Goal: Transaction & Acquisition: Purchase product/service

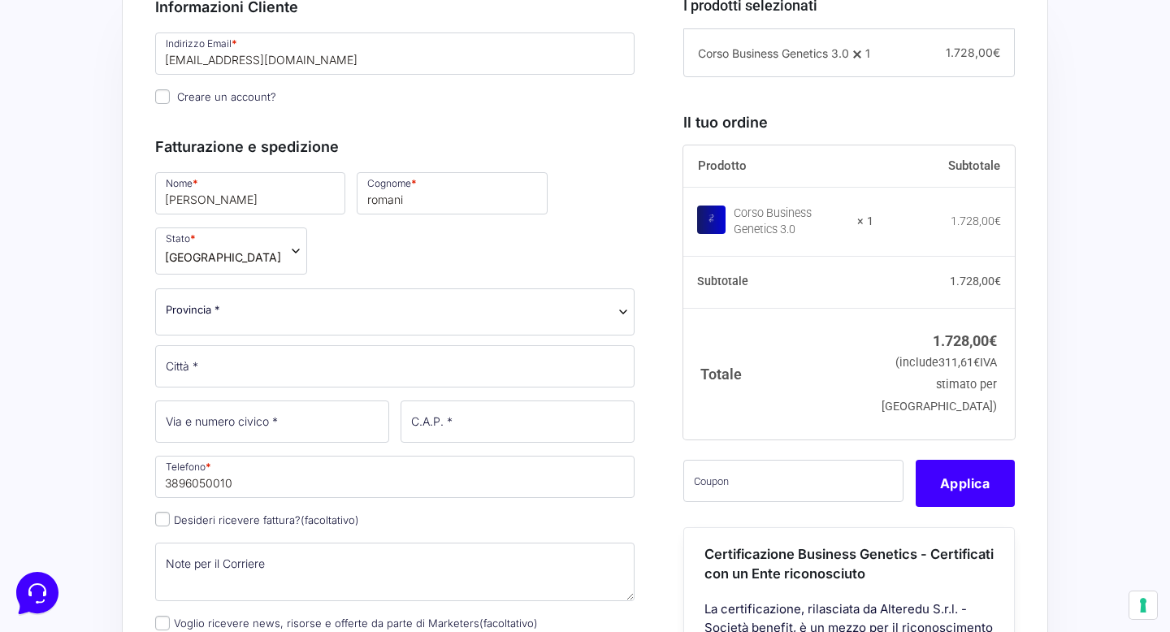
scroll to position [499, 0]
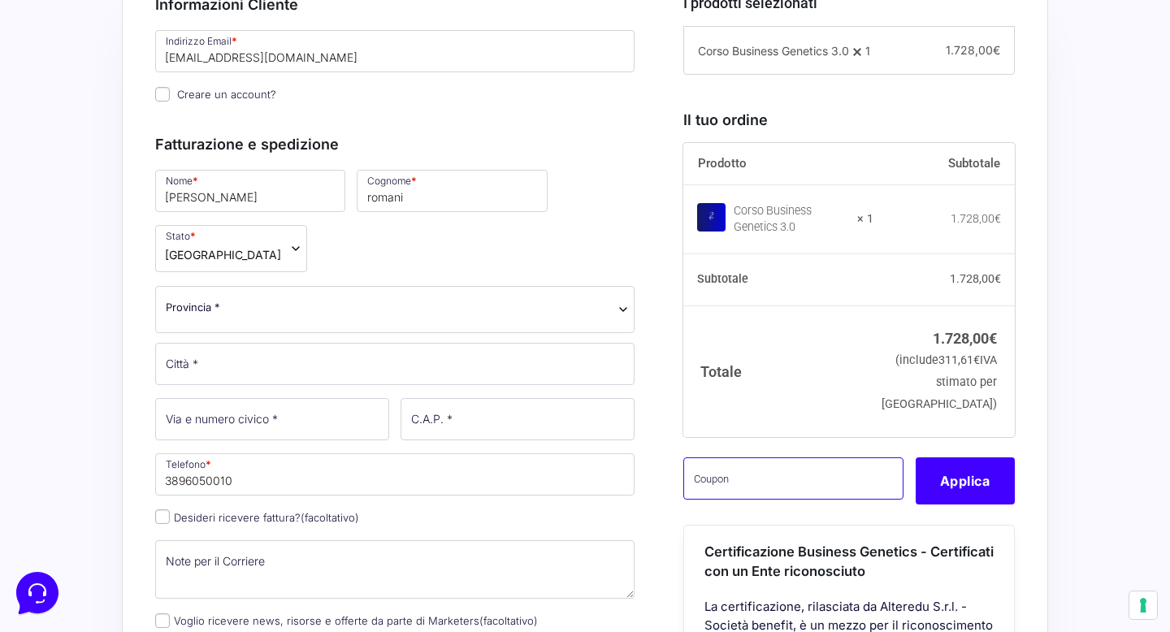
click at [755, 499] on input "text" at bounding box center [793, 478] width 220 height 42
paste input "CLIPRO200BG"
type input "CLIPRO200BG"
click at [949, 498] on button "Applica" at bounding box center [964, 480] width 99 height 47
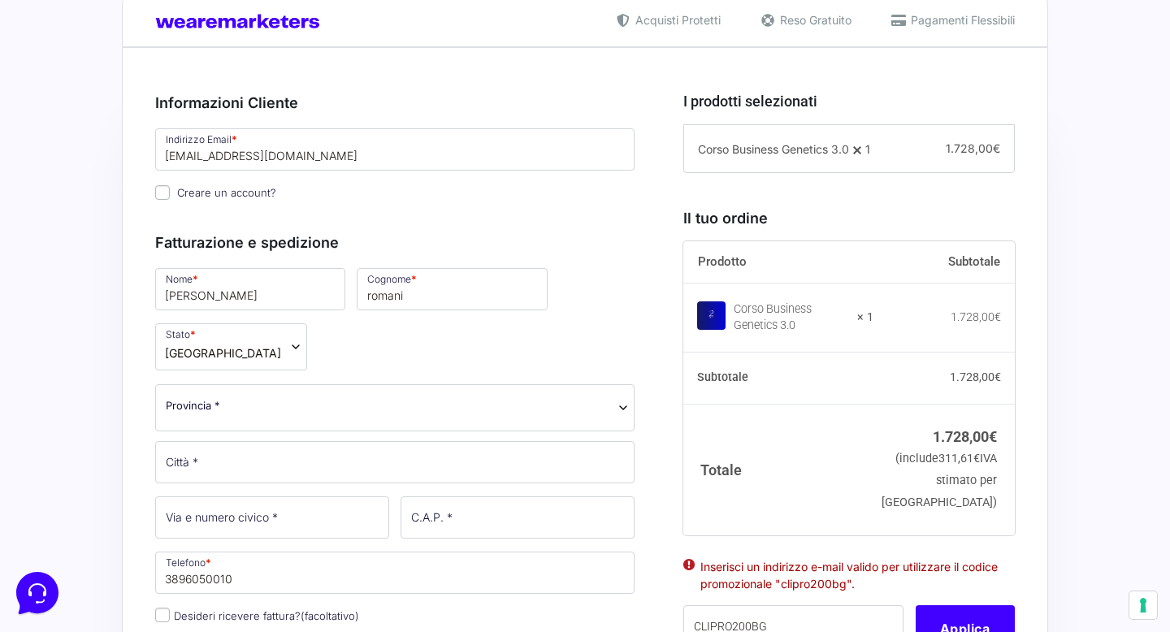
scroll to position [396, 0]
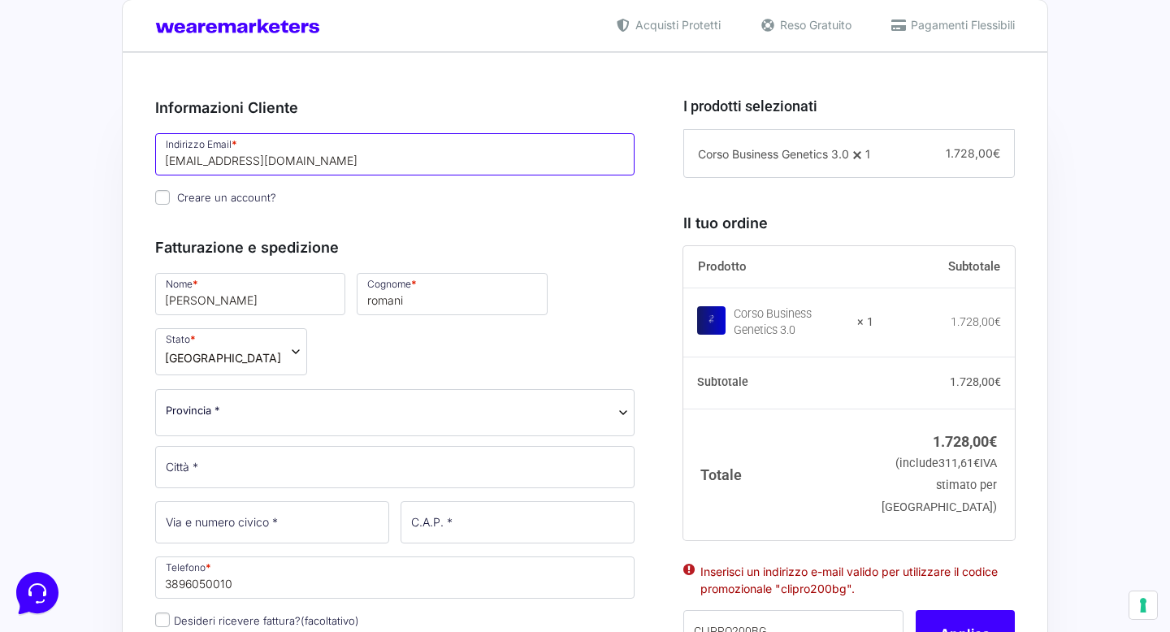
drag, startPoint x: 347, startPoint y: 161, endPoint x: 165, endPoint y: 160, distance: 181.9
click at [166, 160] on input "[EMAIL_ADDRESS][DOMAIN_NAME]" at bounding box center [394, 154] width 479 height 42
type input "[PERSON_NAME][EMAIL_ADDRESS][DOMAIN_NAME]"
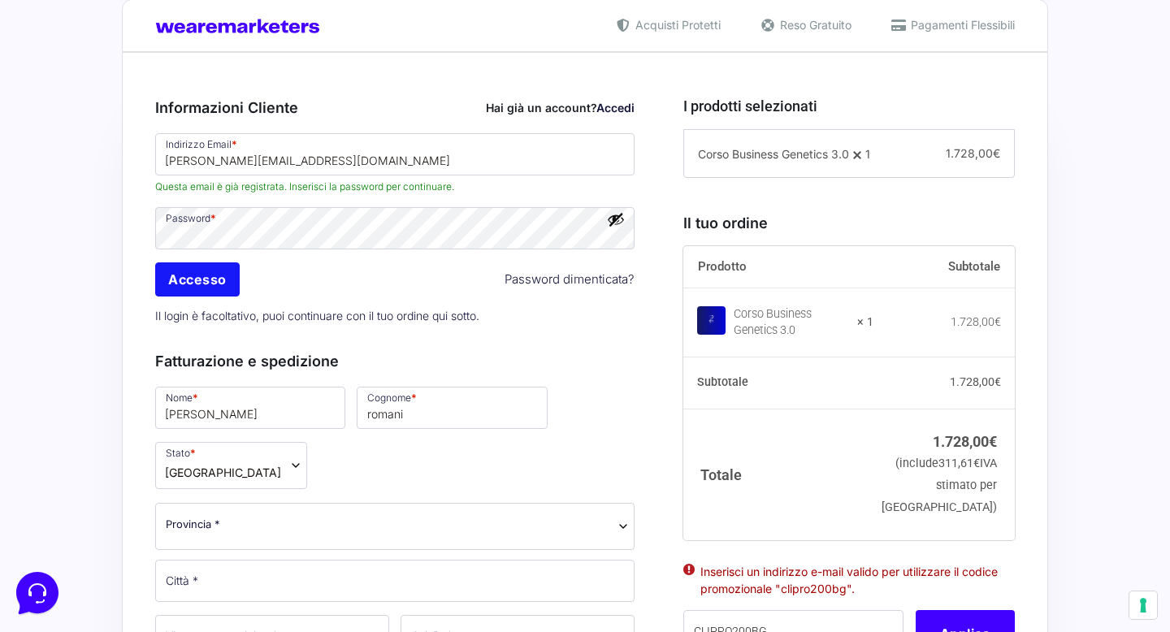
click at [197, 277] on input "Accesso" at bounding box center [197, 279] width 84 height 34
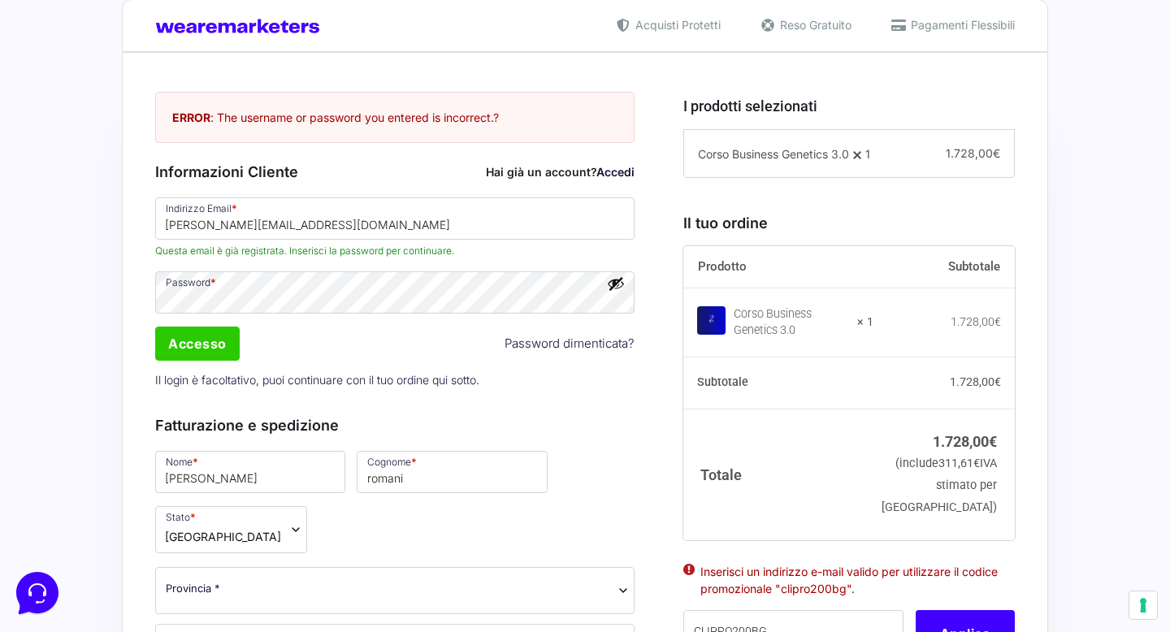
click at [616, 284] on button "Mostra password" at bounding box center [616, 284] width 18 height 18
click at [151, 302] on p "Password *" at bounding box center [394, 292] width 491 height 47
click at [165, 341] on input "Accesso" at bounding box center [197, 343] width 84 height 34
click at [211, 346] on input "Accesso" at bounding box center [197, 343] width 84 height 34
click at [221, 347] on input "Accesso" at bounding box center [197, 343] width 84 height 34
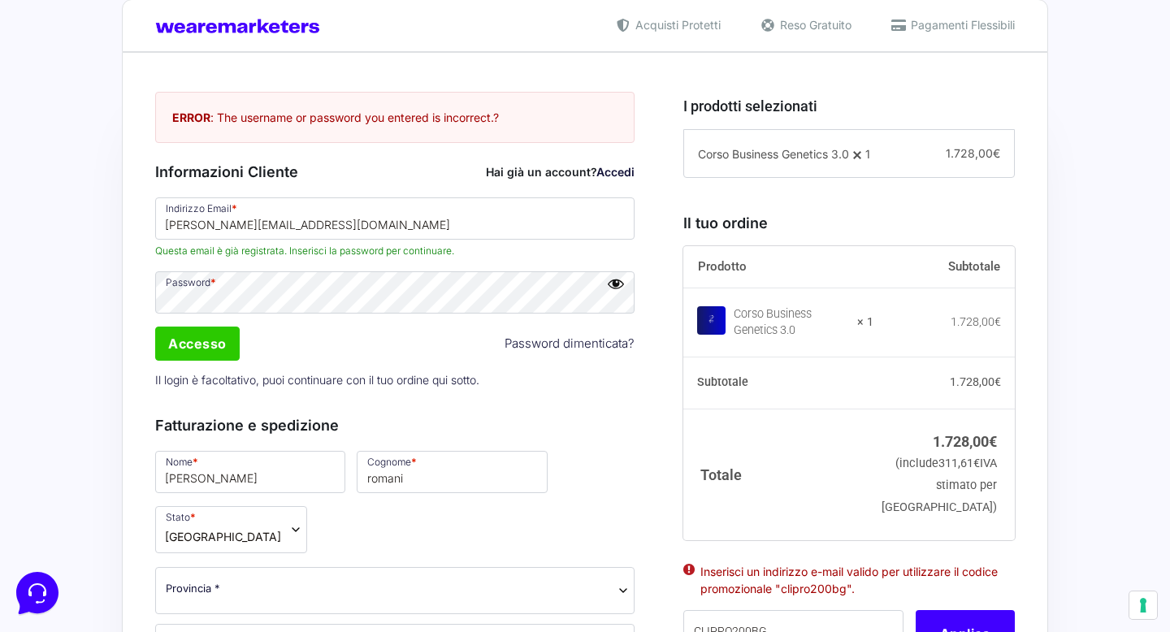
click at [618, 175] on link "Accedi" at bounding box center [615, 172] width 38 height 14
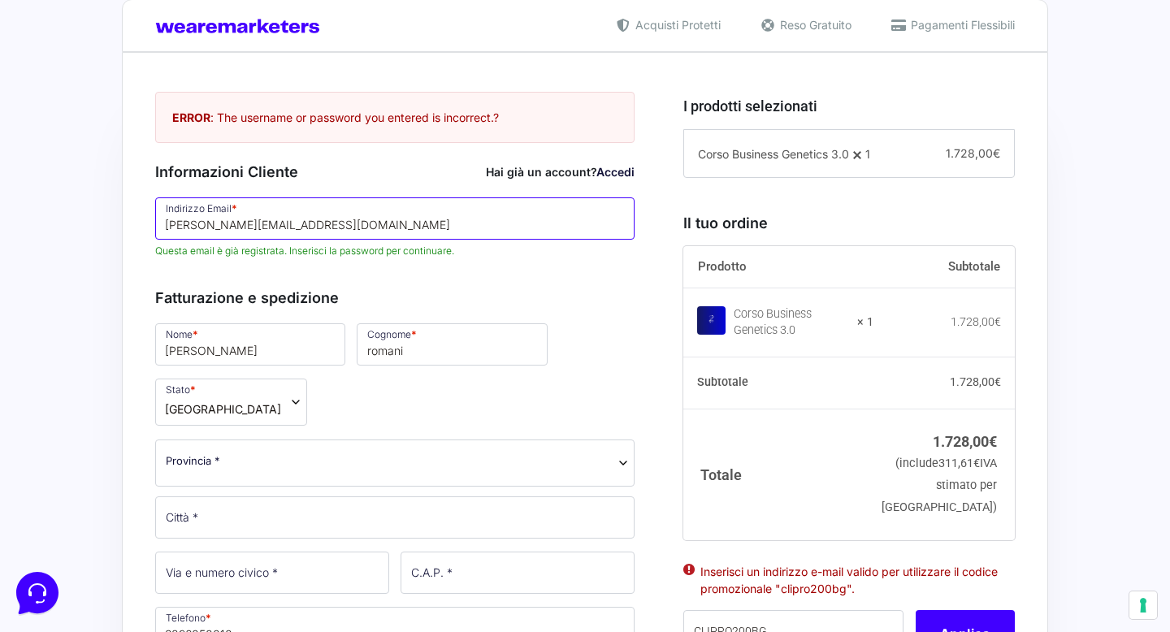
click at [422, 231] on input "[PERSON_NAME][EMAIL_ADDRESS][DOMAIN_NAME]" at bounding box center [394, 218] width 479 height 42
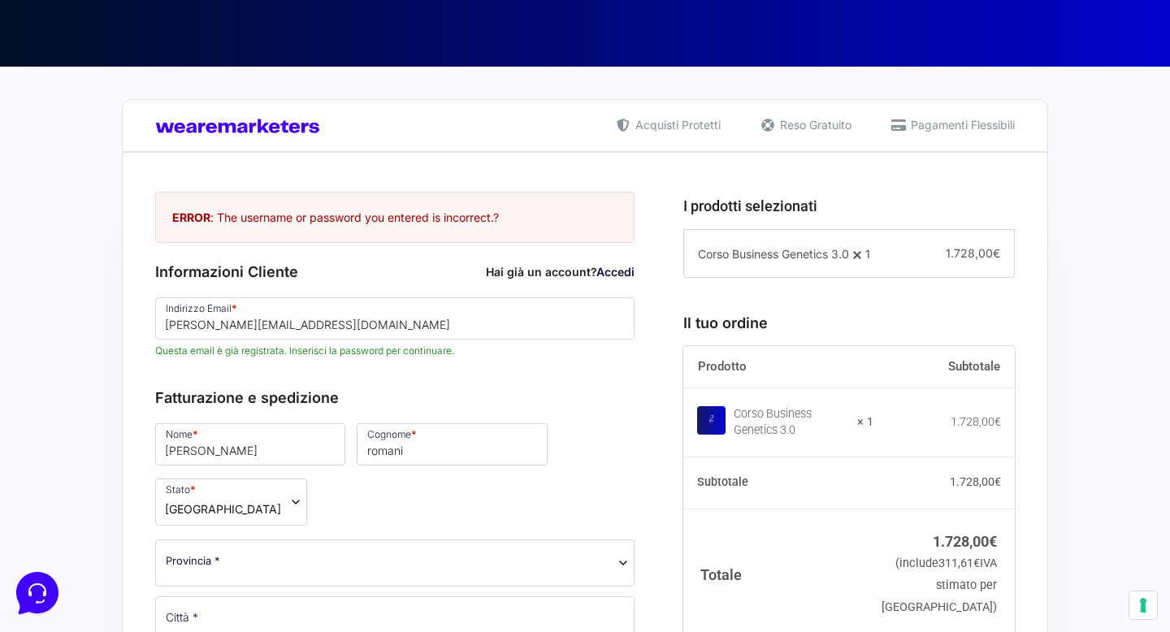
scroll to position [288, 0]
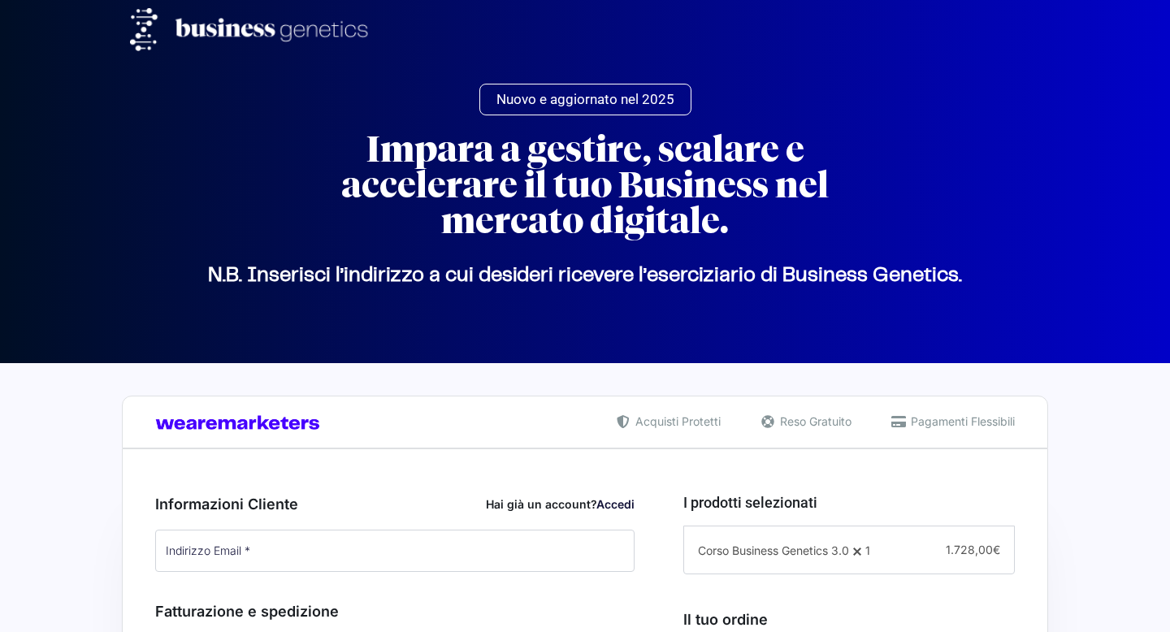
click at [305, 530] on input "Indirizzo Email *" at bounding box center [394, 551] width 479 height 42
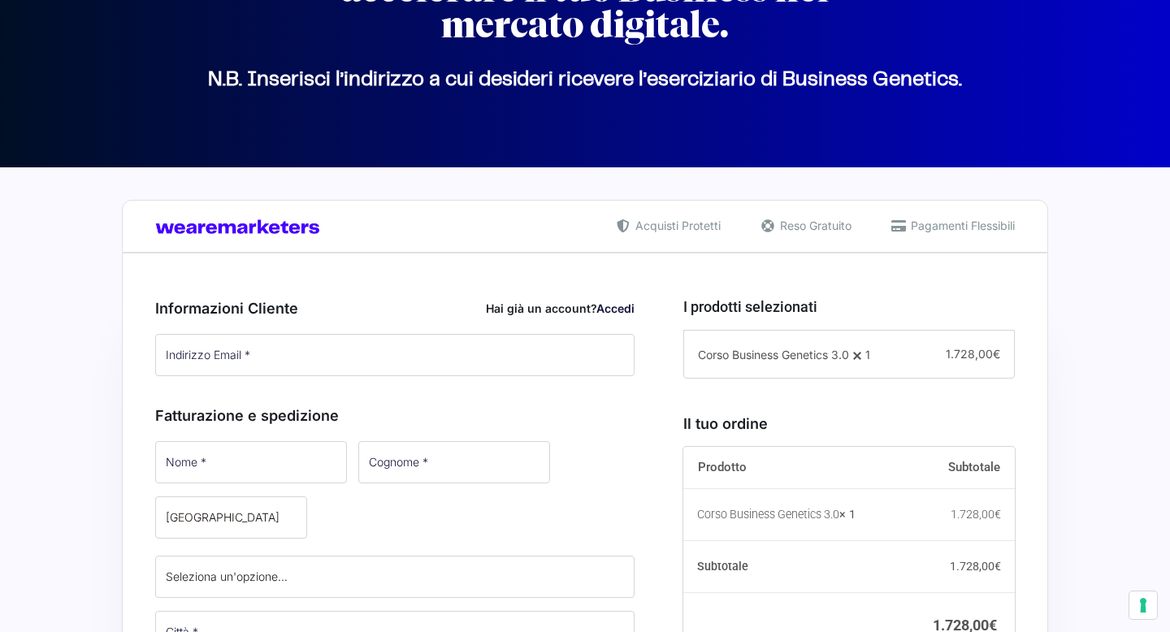
type input "[PERSON_NAME][EMAIL_ADDRESS][DOMAIN_NAME]"
type input "[PERSON_NAME]"
type input "romani"
type input "3896050010"
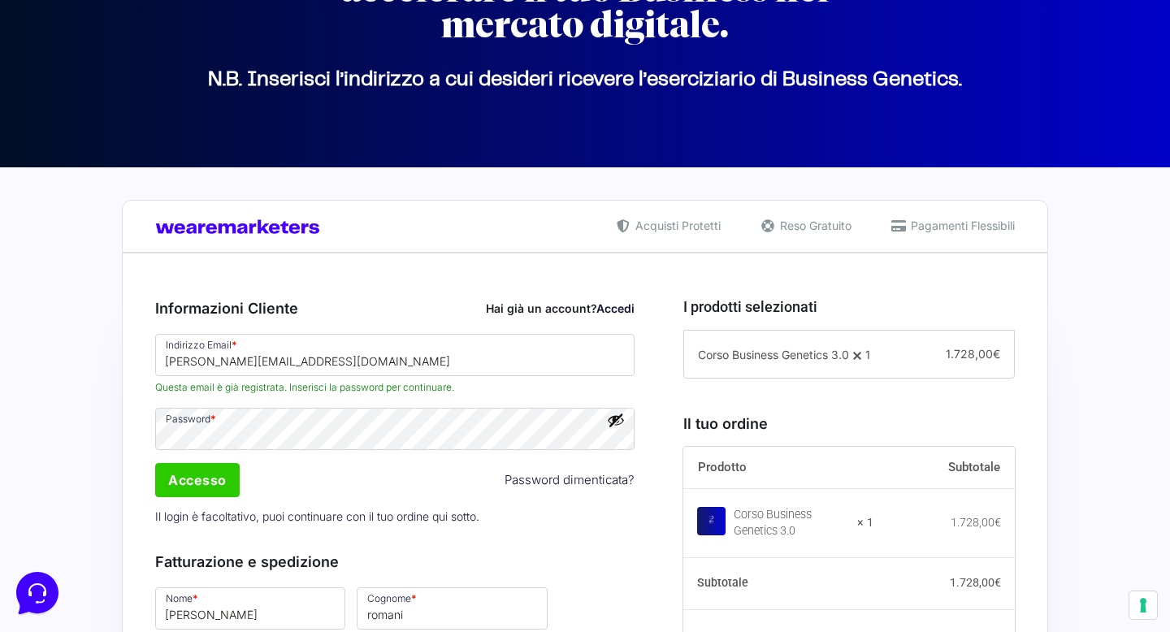
click at [621, 420] on button "Mostra password" at bounding box center [616, 420] width 18 height 18
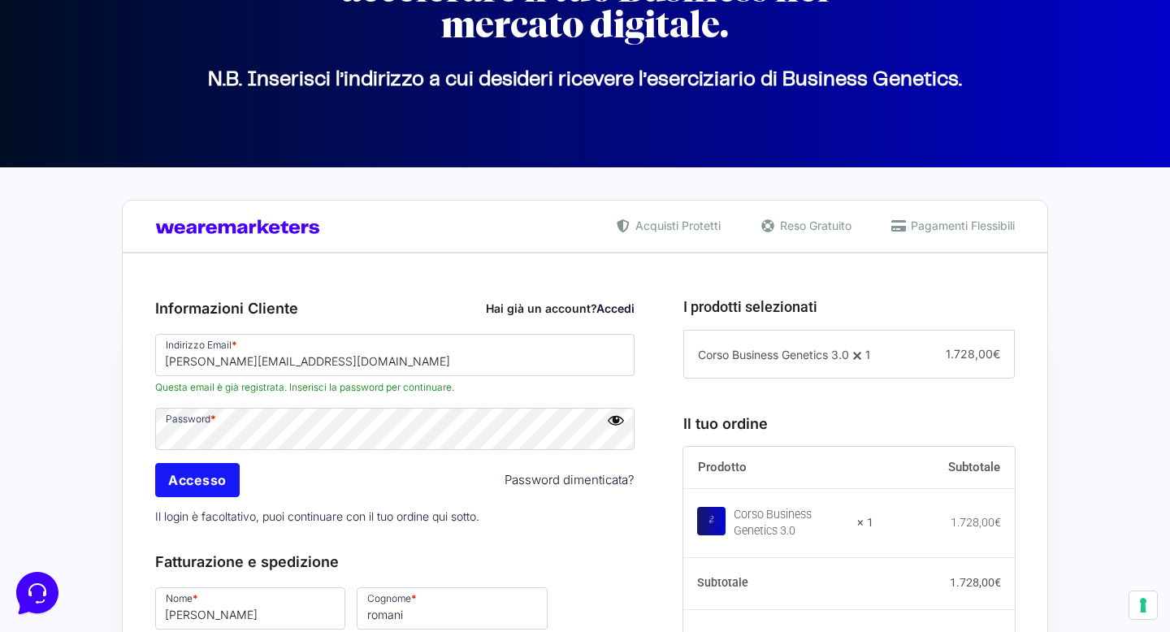
click at [174, 488] on input "Accesso" at bounding box center [197, 480] width 84 height 34
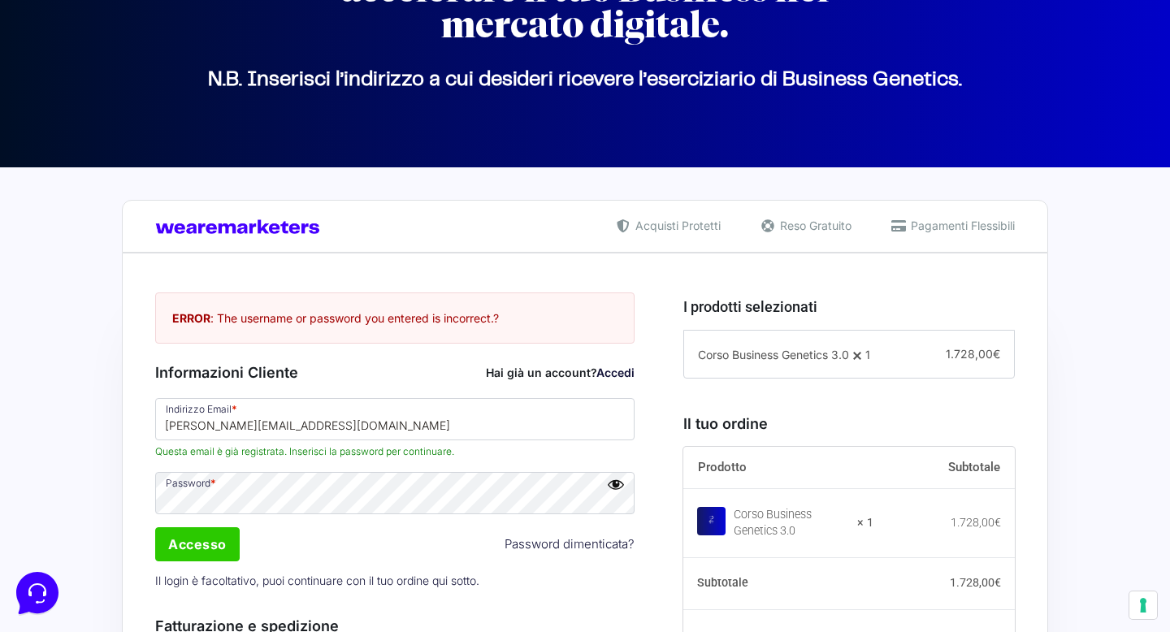
click at [524, 546] on link "Password dimenticata?" at bounding box center [569, 544] width 130 height 19
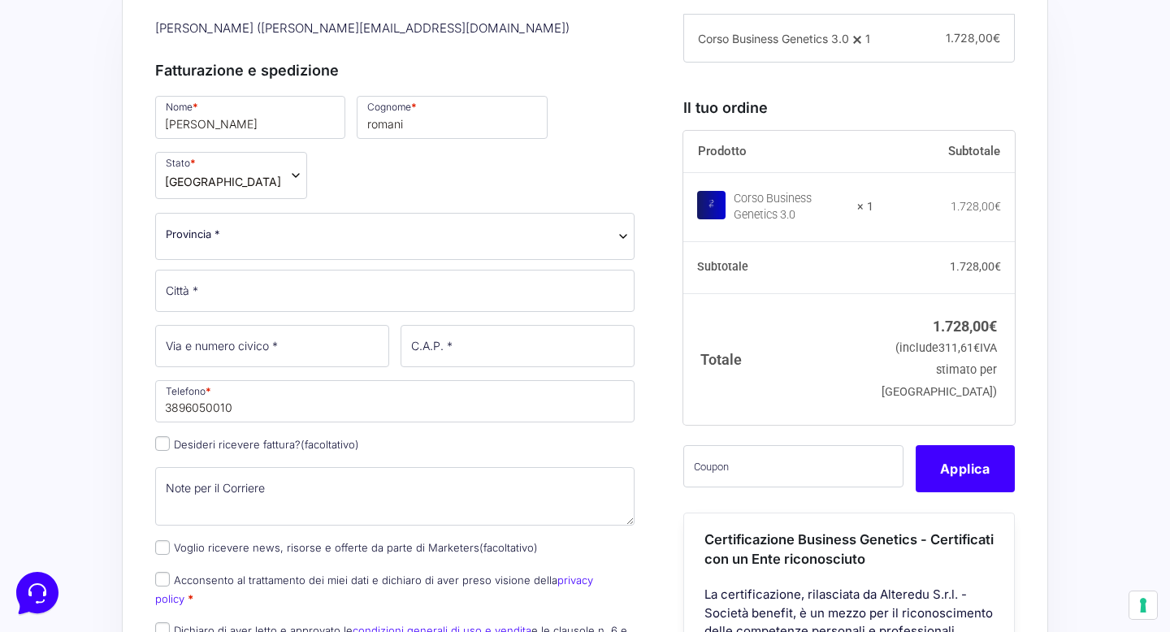
scroll to position [512, 0]
click at [694, 486] on input "text" at bounding box center [793, 465] width 220 height 42
paste input "CLIPRO200BG"
type input "CLIPRO200BG"
click at [992, 491] on button "Applica" at bounding box center [964, 467] width 99 height 47
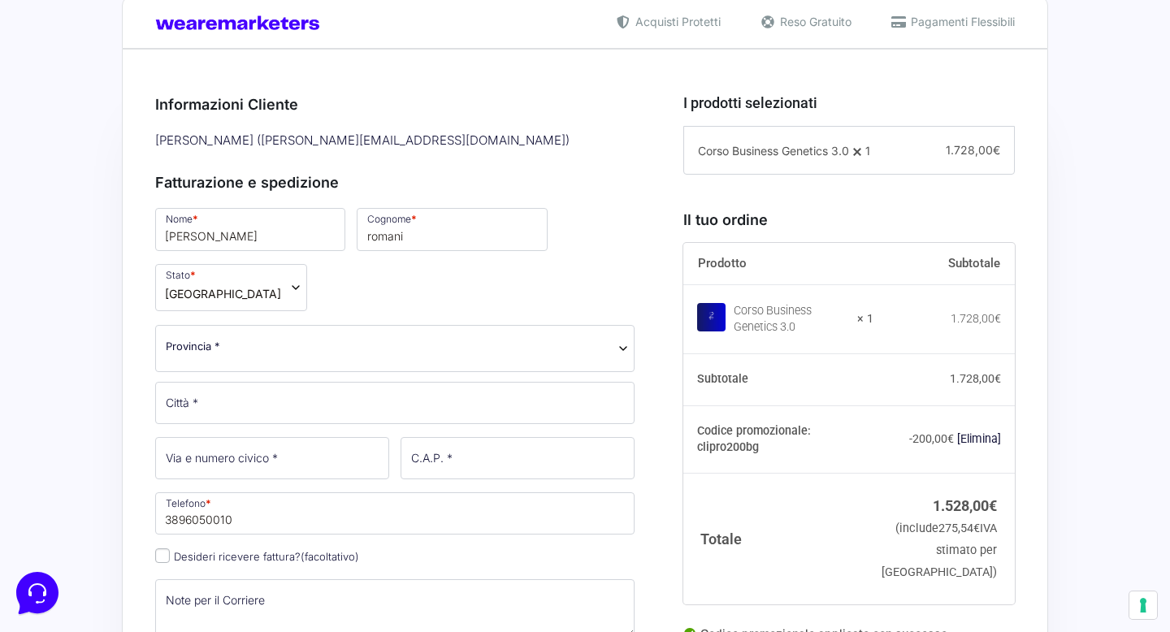
scroll to position [396, 0]
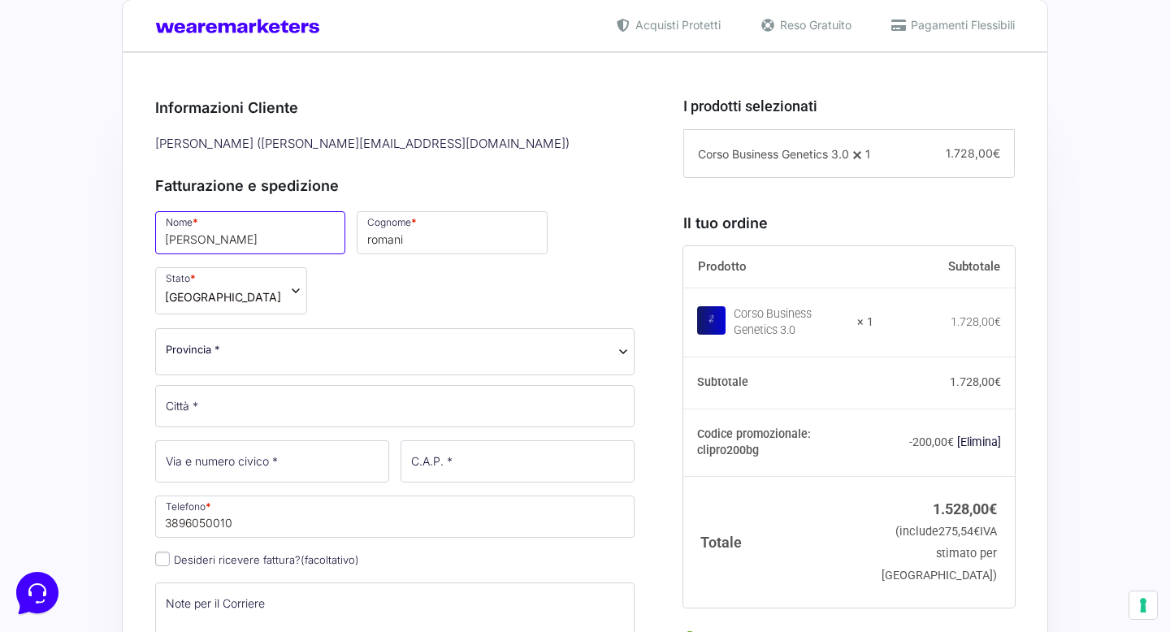
drag, startPoint x: 225, startPoint y: 239, endPoint x: 114, endPoint y: 236, distance: 111.3
type input "Monia"
drag, startPoint x: 364, startPoint y: 244, endPoint x: 304, endPoint y: 239, distance: 60.4
click at [304, 239] on div "Nome * Monia Cognome * romani Stato * Seleziona un paese / una regione… Afghani…" at bounding box center [394, 496] width 491 height 575
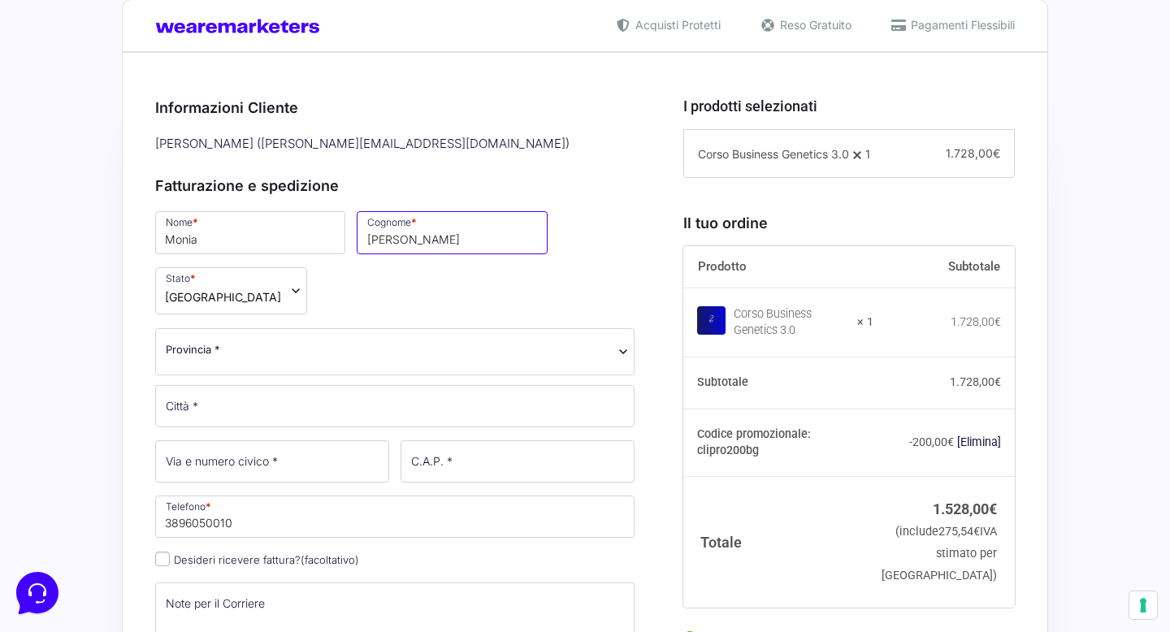
type input "Moretti"
click at [262, 328] on span "Provincia *" at bounding box center [394, 351] width 479 height 47
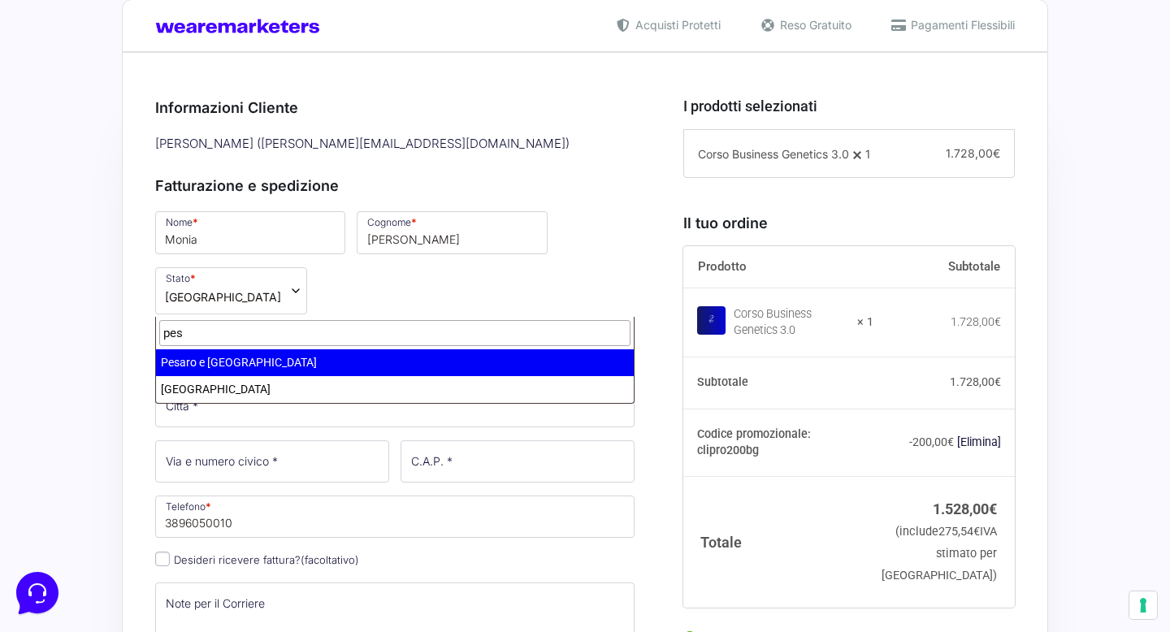
type input "pes"
select select "PU"
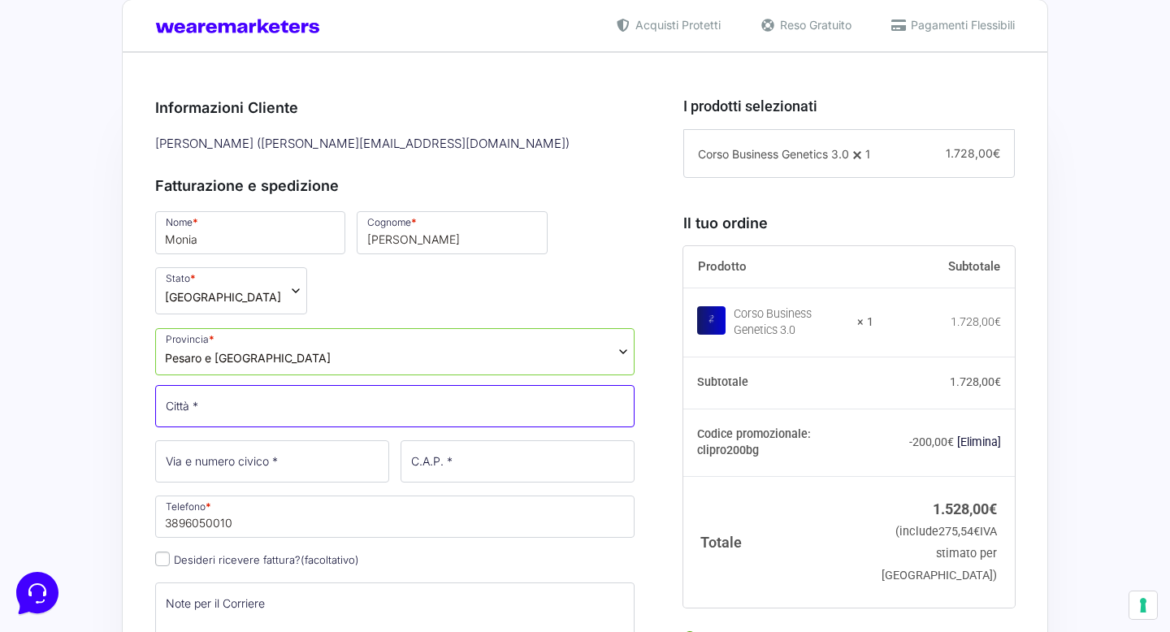
click at [240, 385] on input "Città *" at bounding box center [394, 406] width 479 height 42
type input "URBINO"
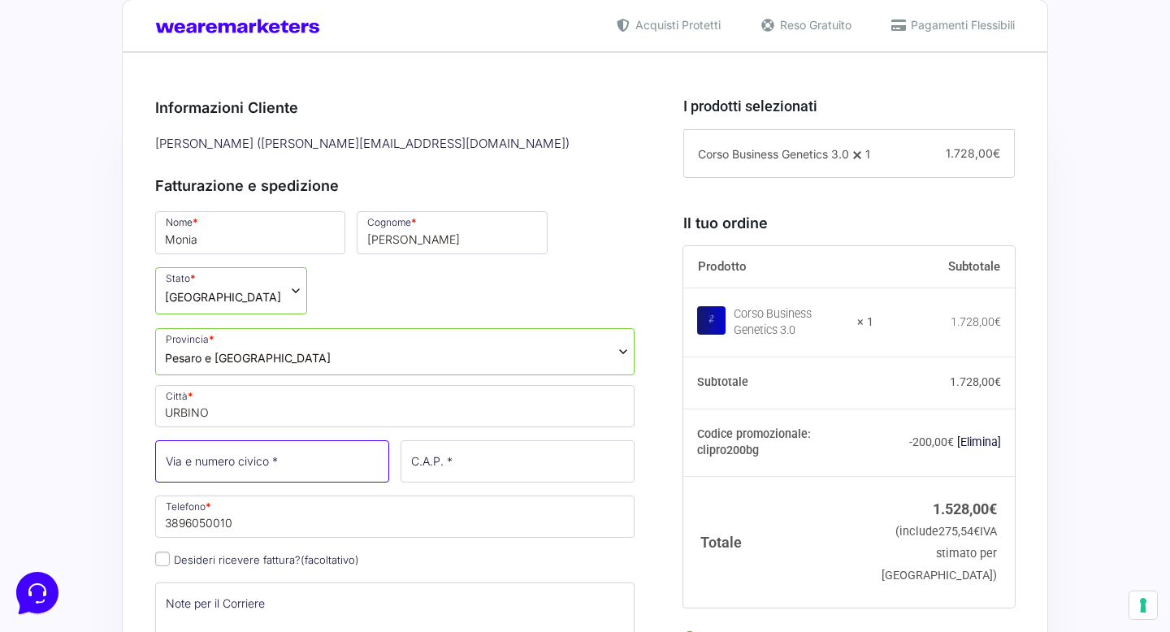
click at [260, 440] on input "Via e numero civico *" at bounding box center [272, 461] width 234 height 42
type input "via pasquale"
click at [162, 551] on input "Desideri ricevere fattura? (facoltativo)" at bounding box center [162, 558] width 15 height 15
checkbox input "true"
type input "Il panaro food srl"
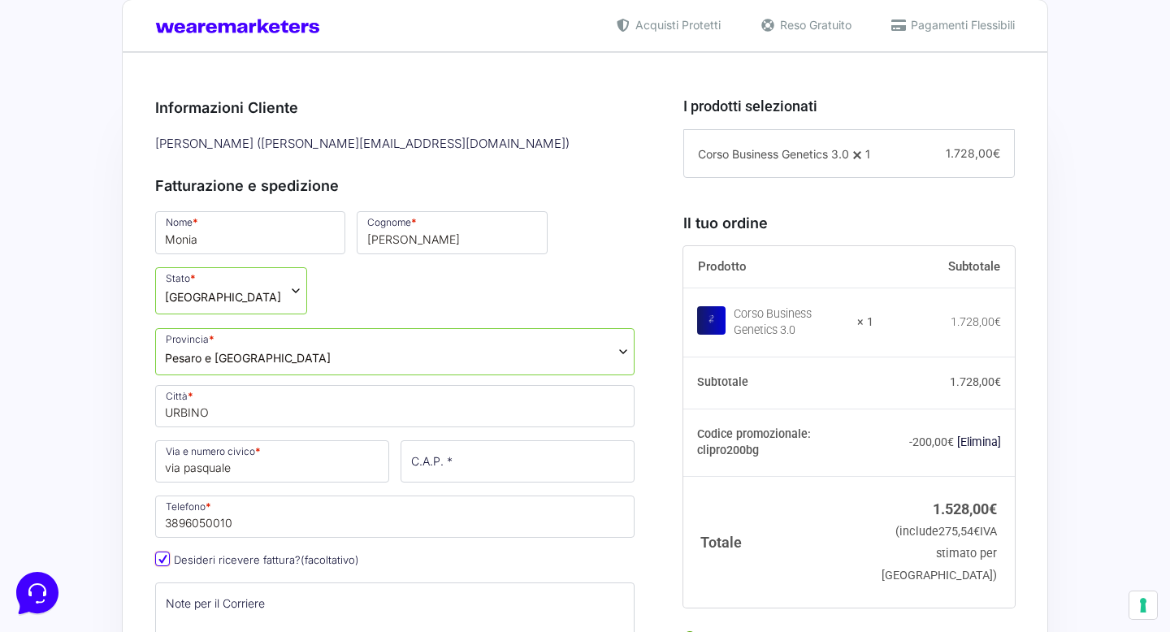
type input "PU"
type input "Urbino"
type input "61029"
type input "3286936153"
type input "0000000"
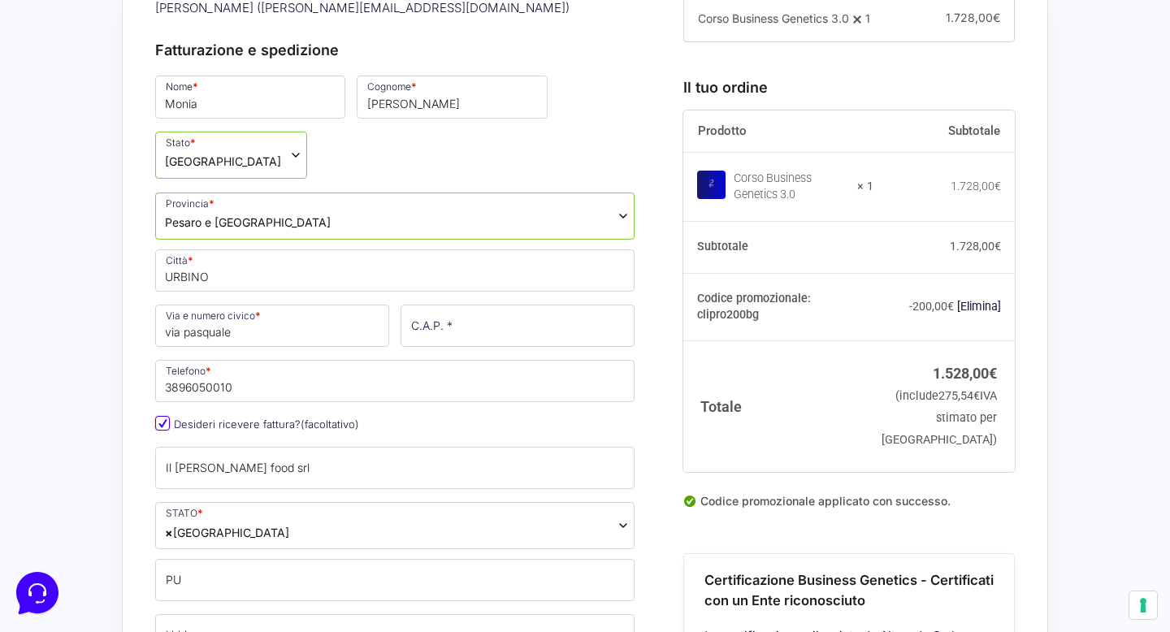
scroll to position [533, 0]
click at [155, 415] on input "Desideri ricevere fattura? (facoltativo)" at bounding box center [162, 422] width 15 height 15
checkbox input "false"
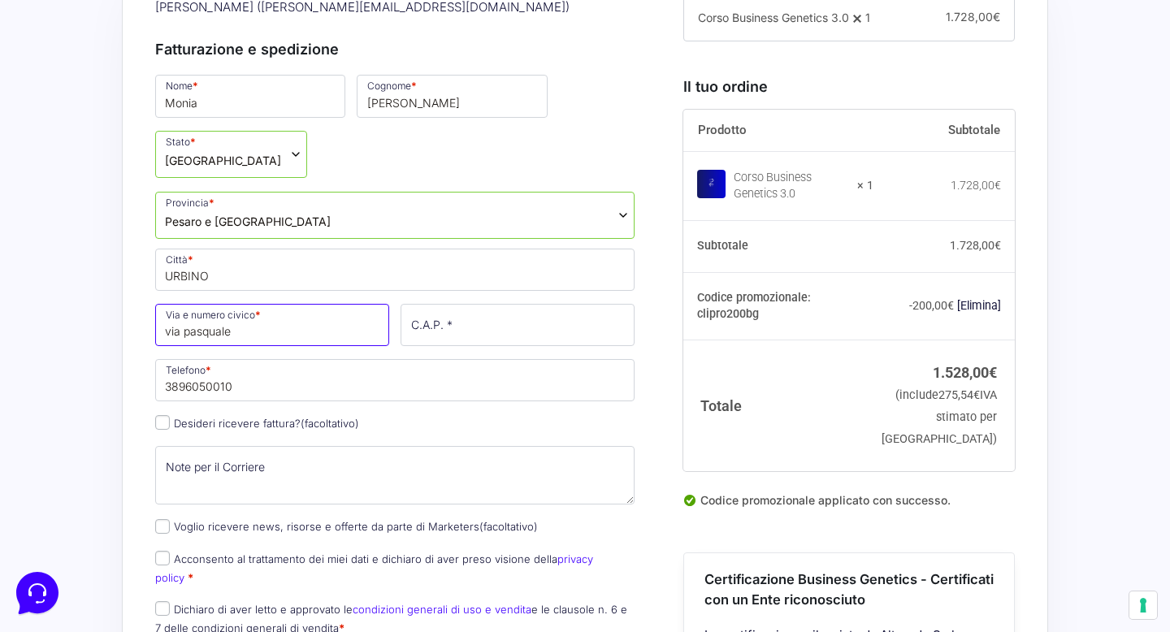
click at [244, 304] on input "via pasquale" at bounding box center [272, 325] width 234 height 42
type input "via pasquale mazzacchera n7"
click at [426, 304] on input "C.A.P. *" at bounding box center [517, 325] width 234 height 42
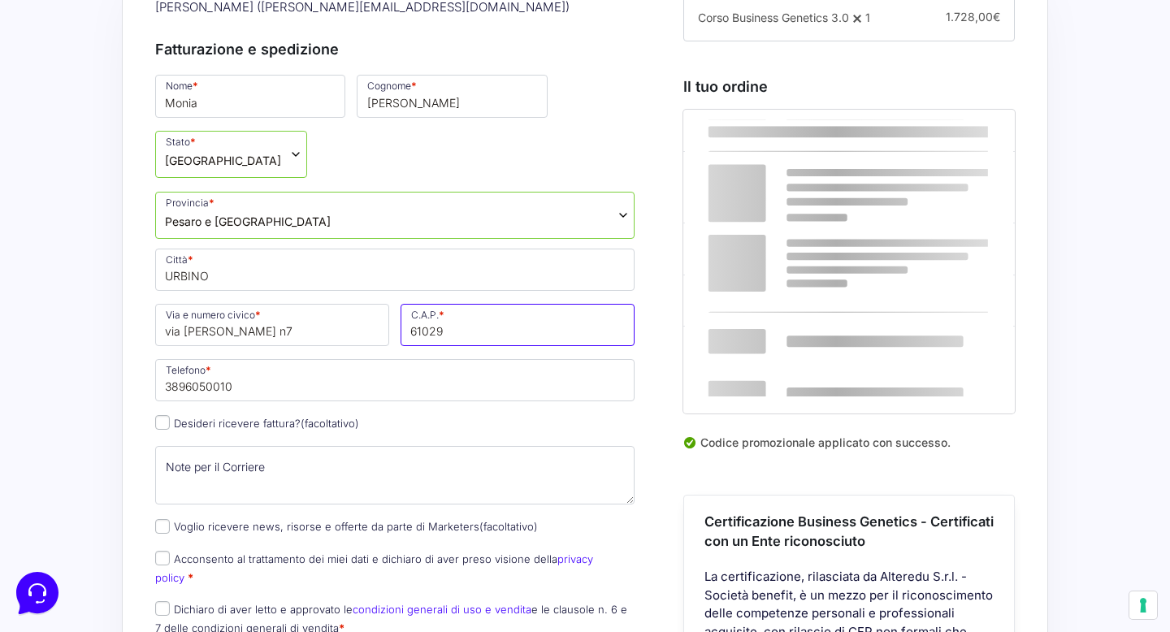
type input "61029"
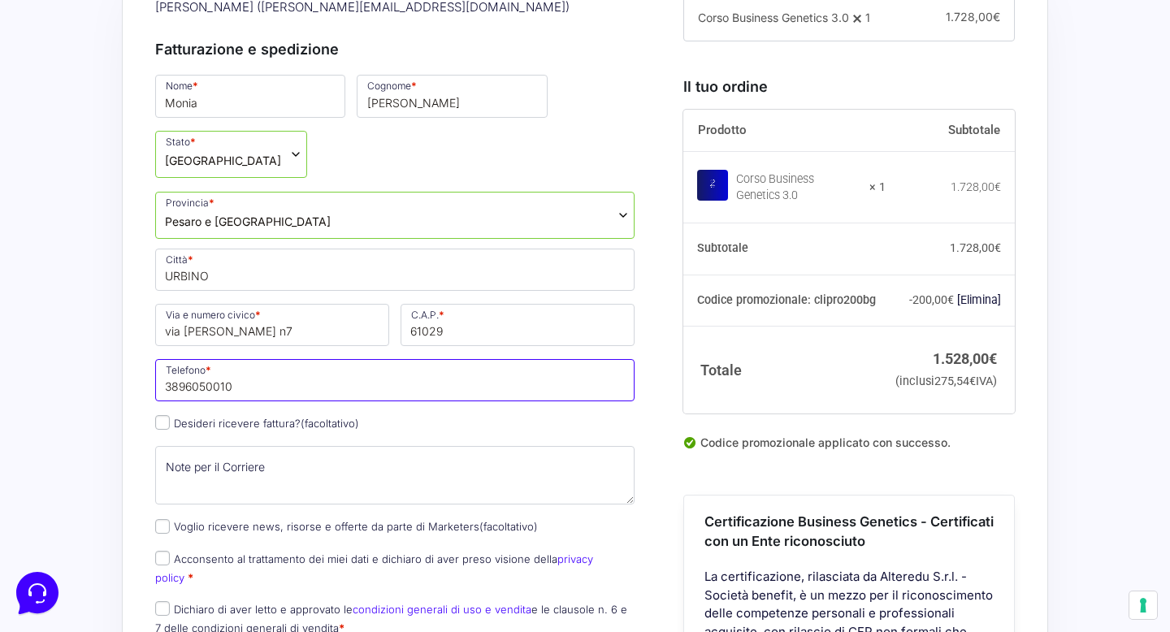
drag, startPoint x: 240, startPoint y: 333, endPoint x: 150, endPoint y: 334, distance: 89.3
click at [150, 357] on p "Telefono * 3896050010" at bounding box center [394, 380] width 491 height 47
type input "3286936153"
click at [163, 415] on input "Desideri ricevere fattura? (facoltativo)" at bounding box center [162, 422] width 15 height 15
checkbox input "true"
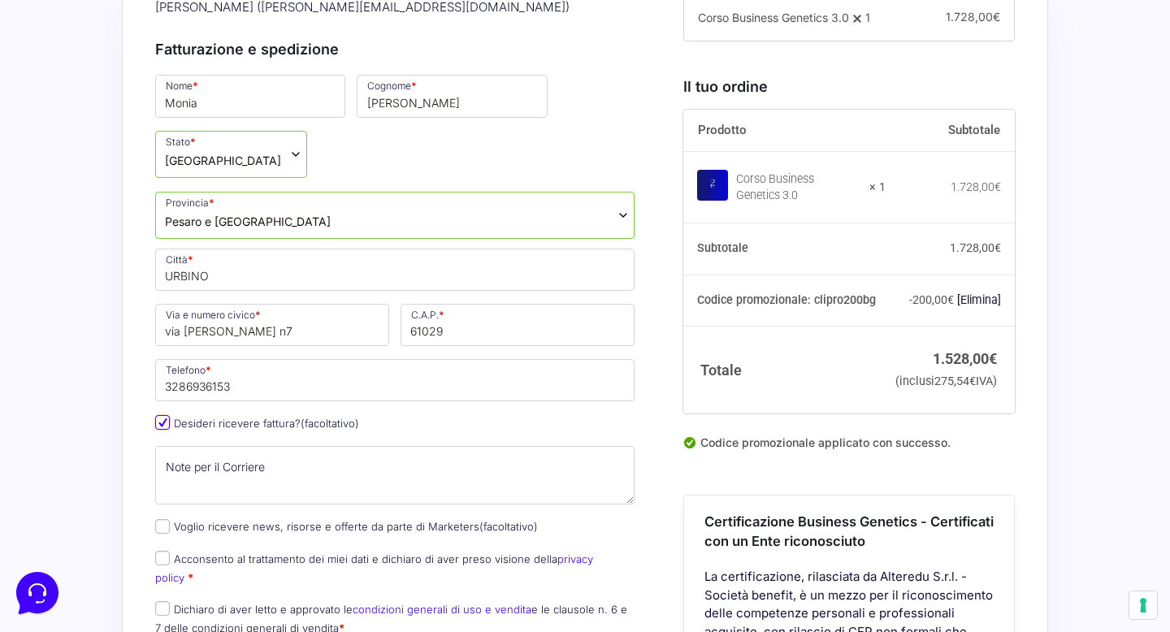
type input "Il panaro food srl"
select select "IT"
type input "PU"
type input "Urbino"
type input "61029"
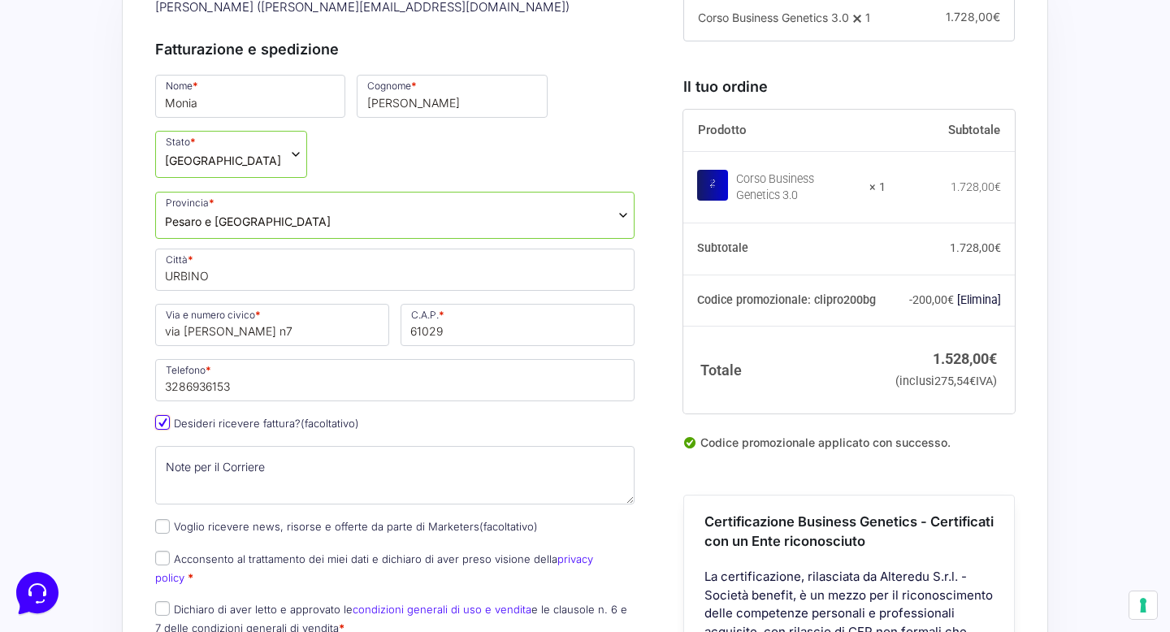
type input "3286936153"
type input "0000000"
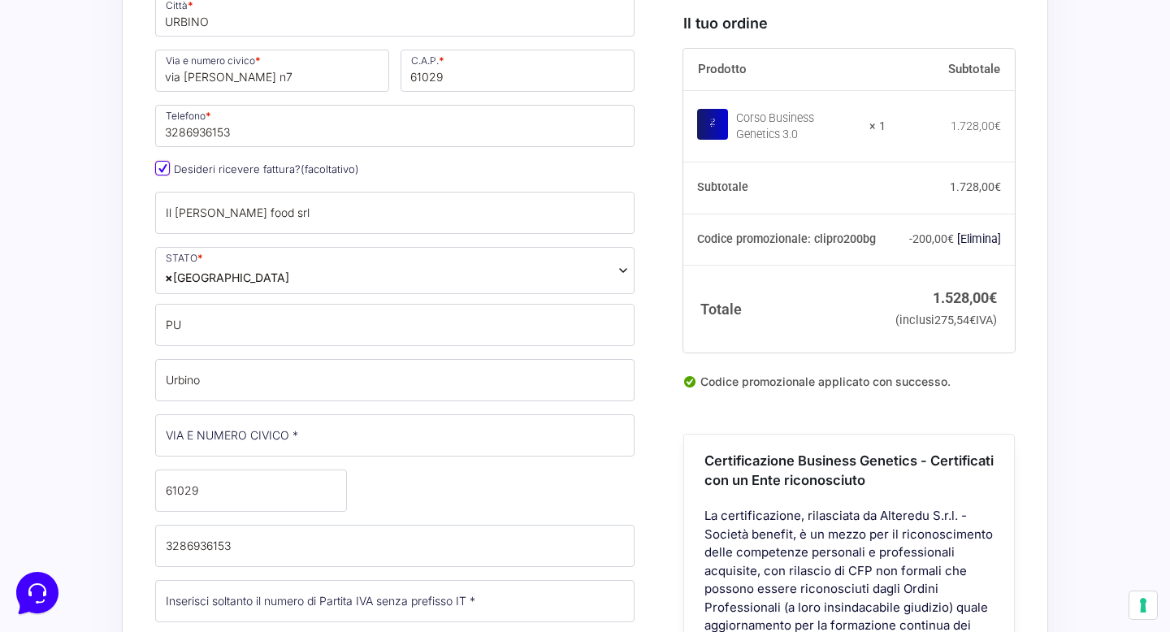
scroll to position [783, 0]
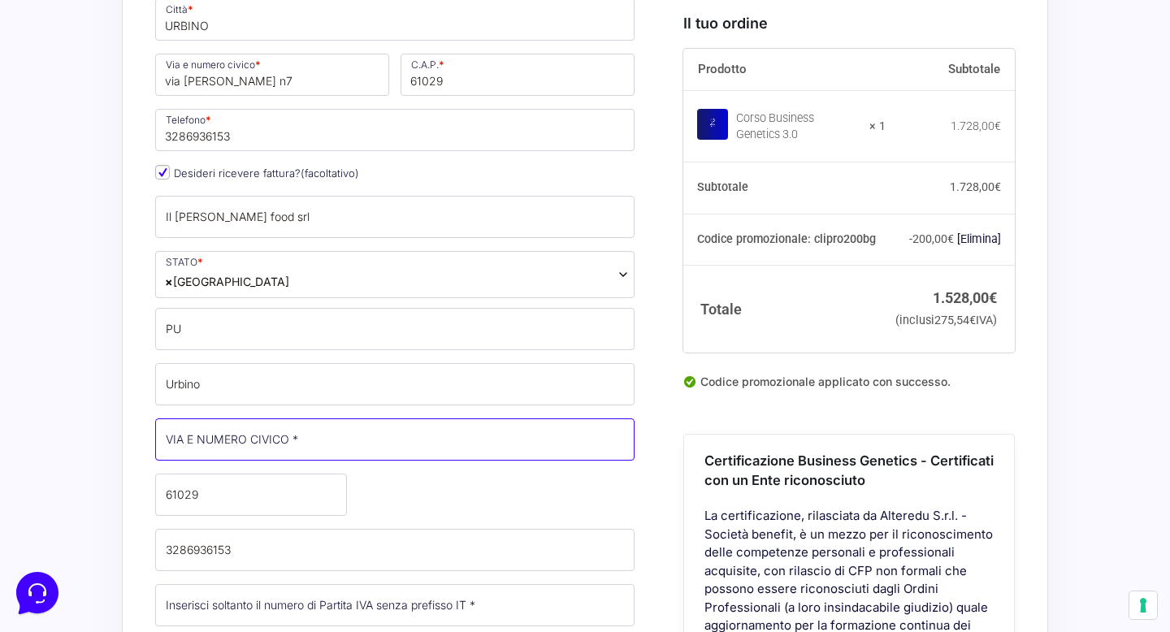
click at [443, 418] on input "VIA E NUMERO CIVICO *" at bounding box center [394, 439] width 479 height 42
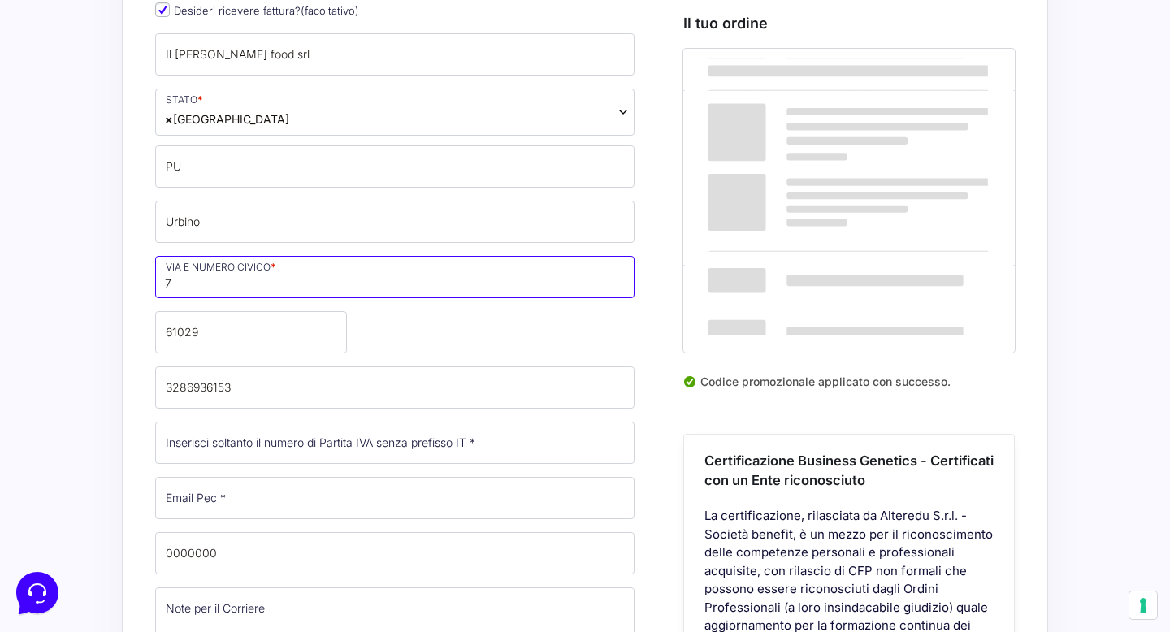
scroll to position [948, 0]
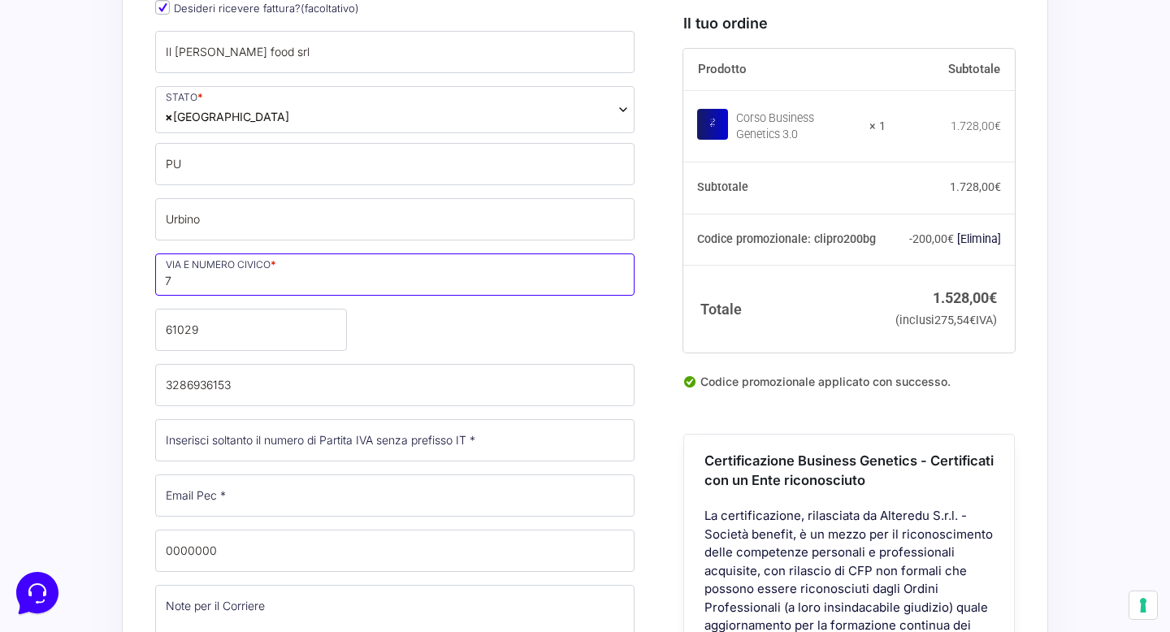
type input "7"
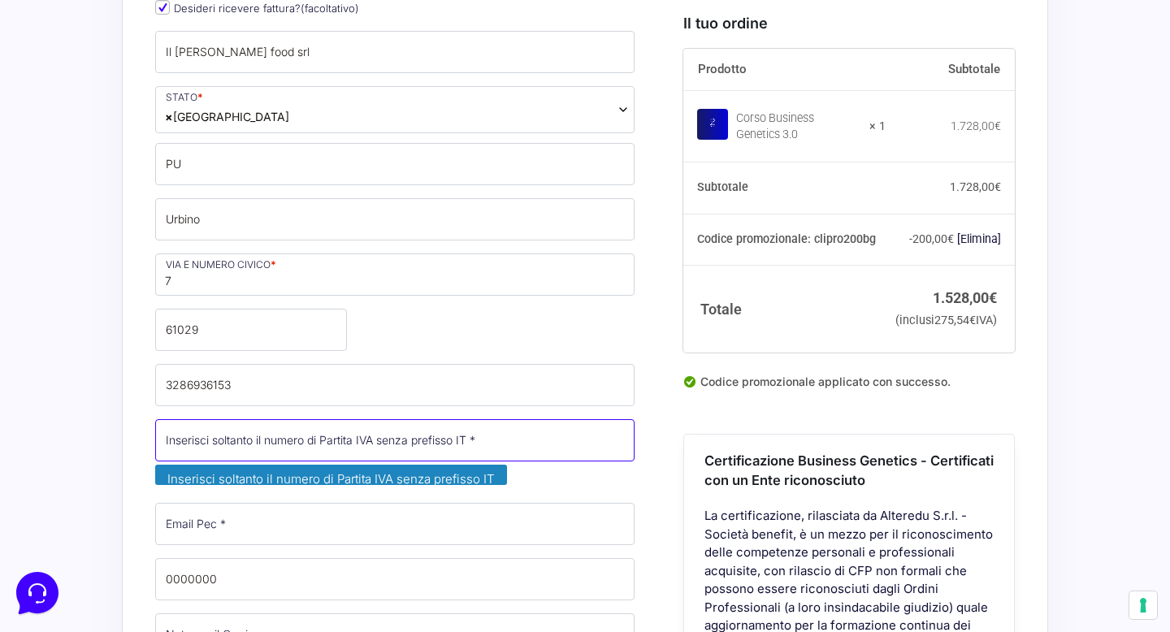
click at [411, 419] on input "Partita Iva *" at bounding box center [394, 440] width 479 height 42
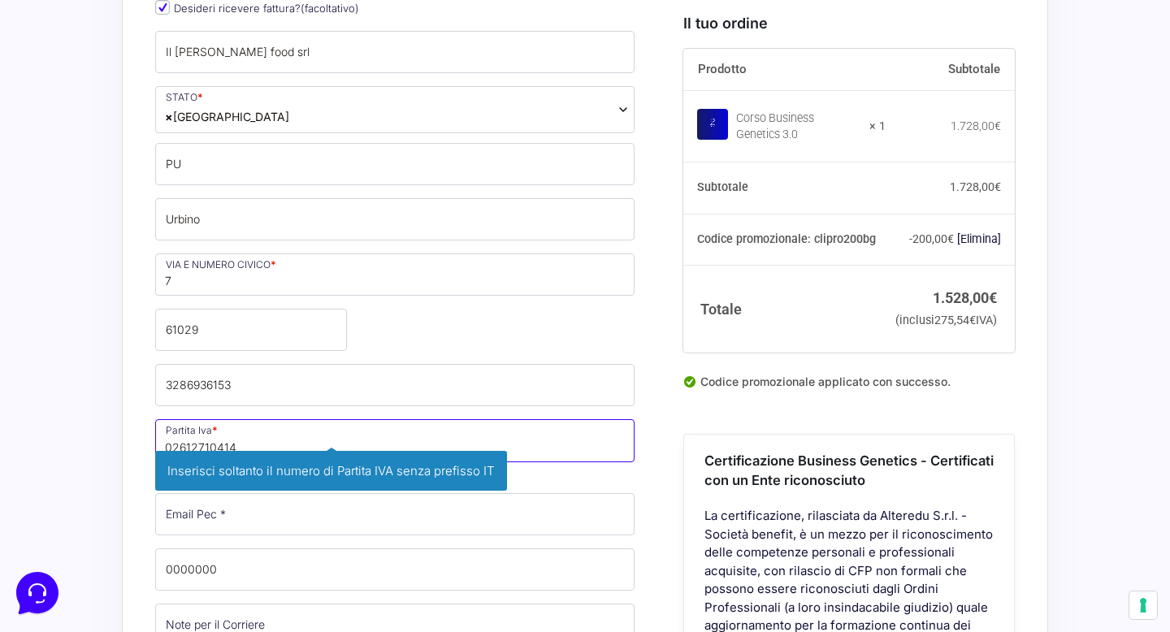
type input "02612710414"
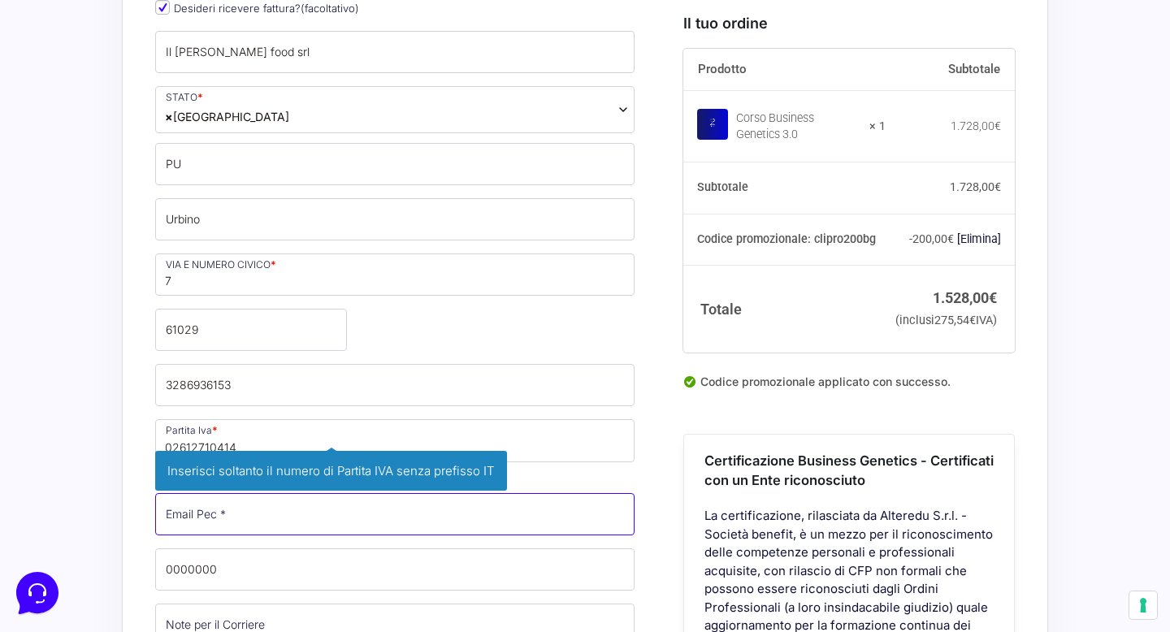
click at [373, 493] on input "Email Pec *" at bounding box center [394, 514] width 479 height 42
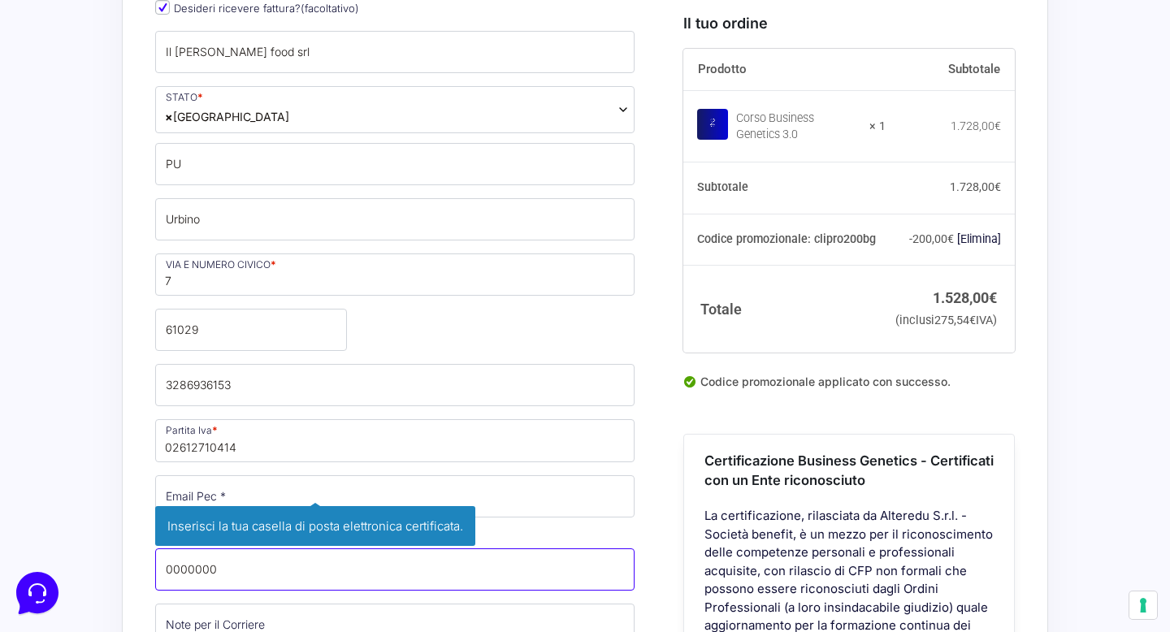
click at [359, 519] on div "Nome * Monia Cognome * Moretti Stato * Seleziona un paese / una regione… Afghan…" at bounding box center [394, 231] width 491 height 1148
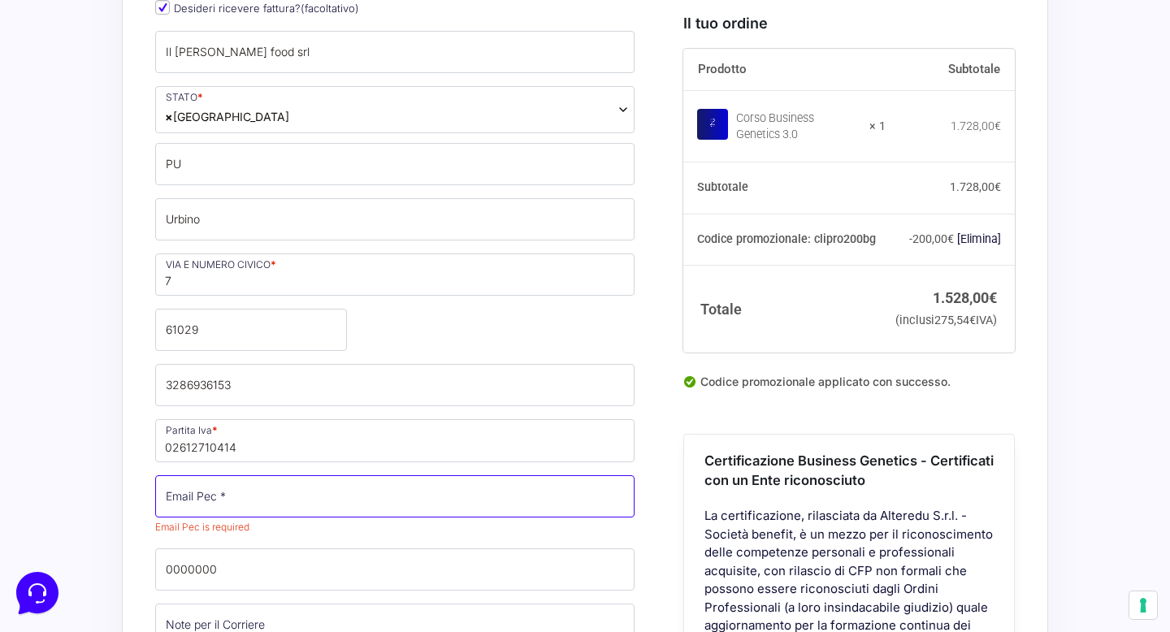
click at [327, 475] on input "Email Pec *" at bounding box center [394, 496] width 479 height 42
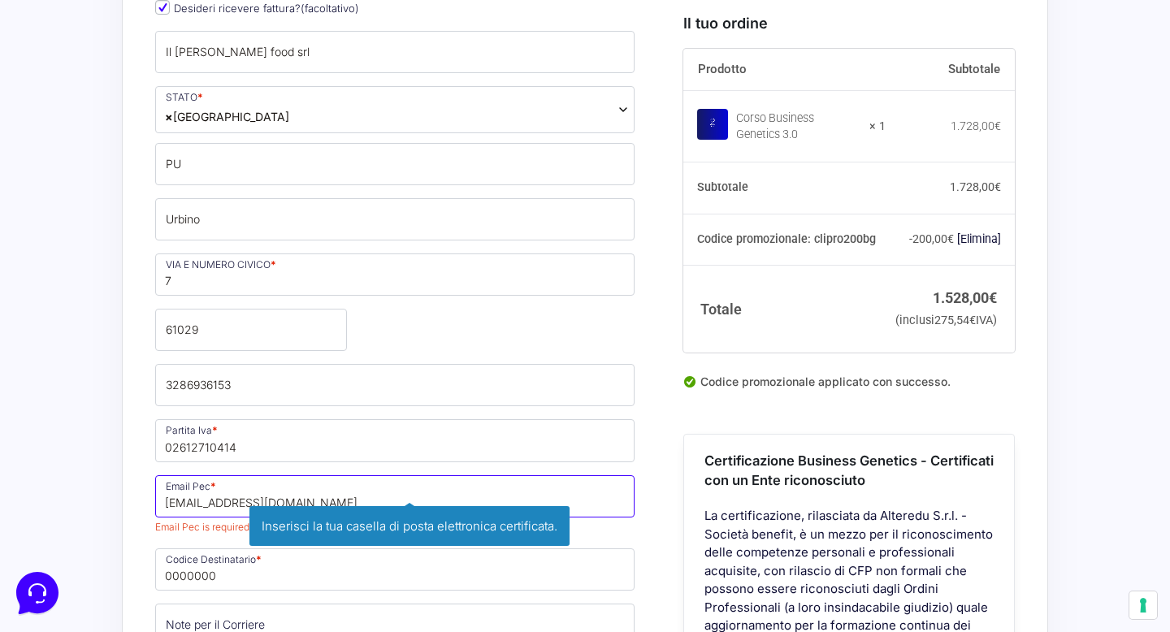
type input "ilpanarofood@legalmail.it"
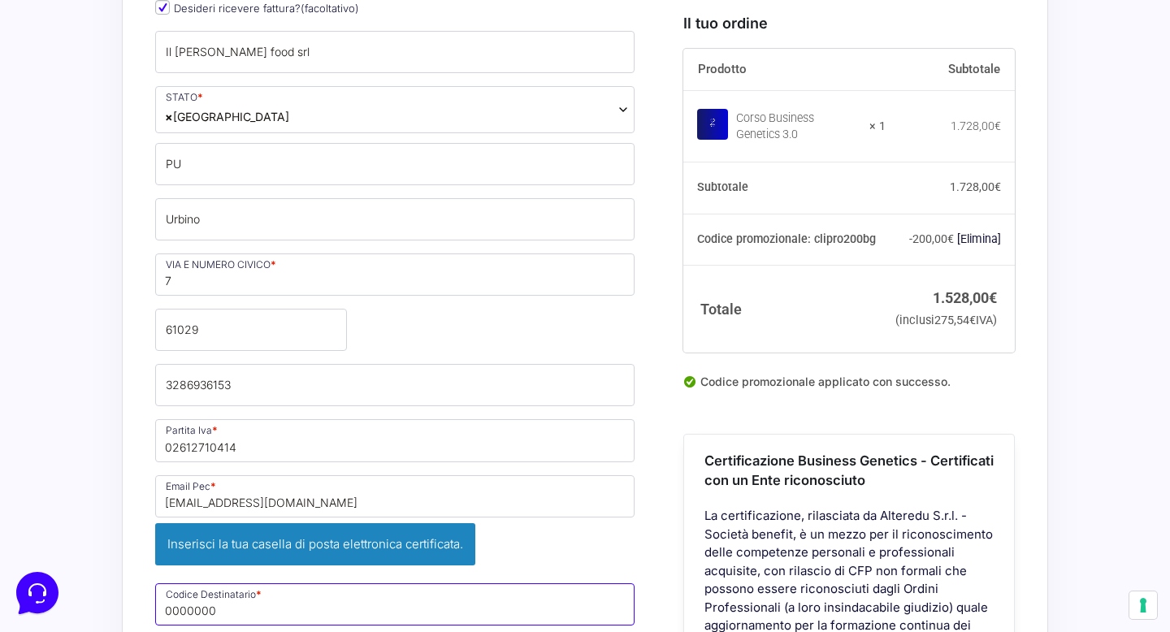
click at [292, 583] on input "0000000" at bounding box center [394, 604] width 479 height 42
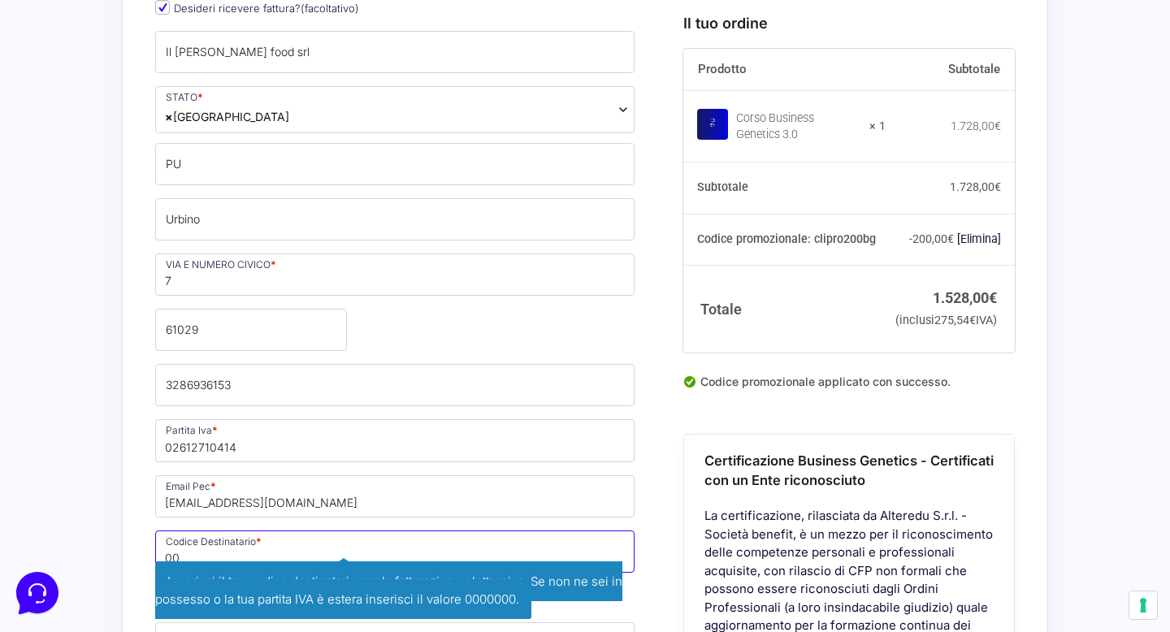
type input "0"
type input "j6urrtw"
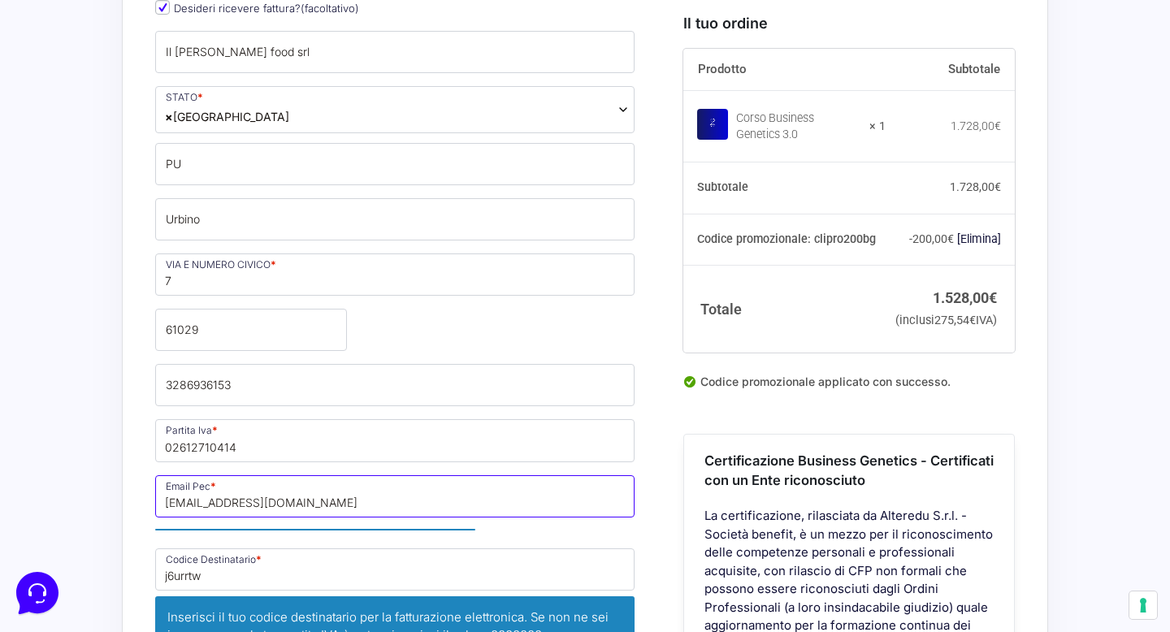
click at [311, 475] on input "ilpanarofood@legalmail.it" at bounding box center [394, 496] width 479 height 42
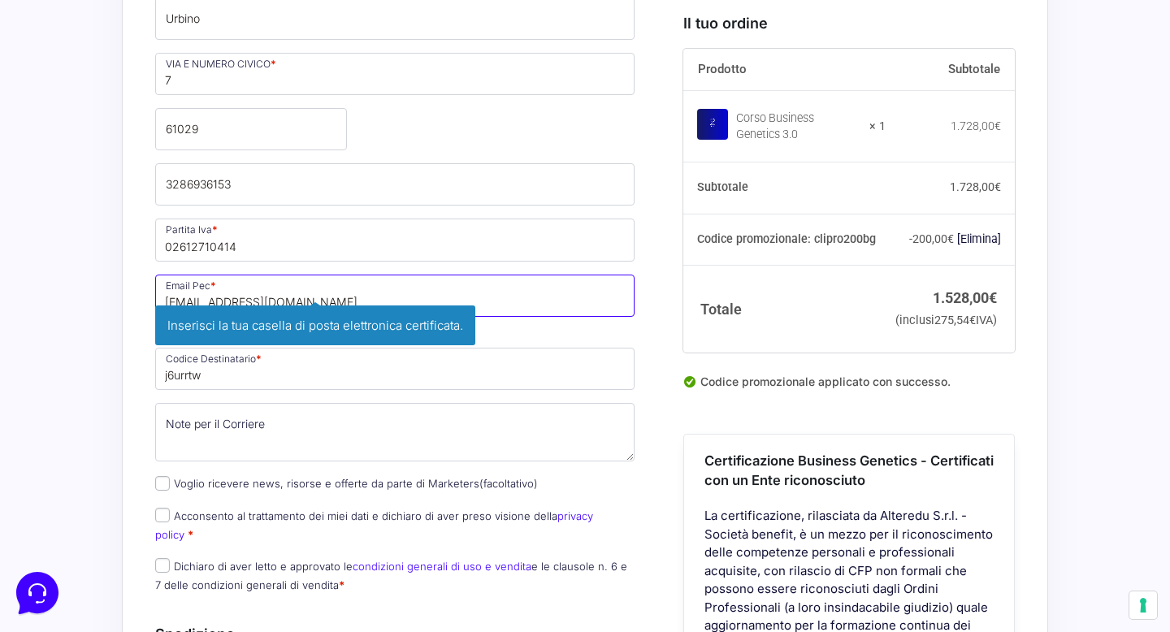
scroll to position [1152, 0]
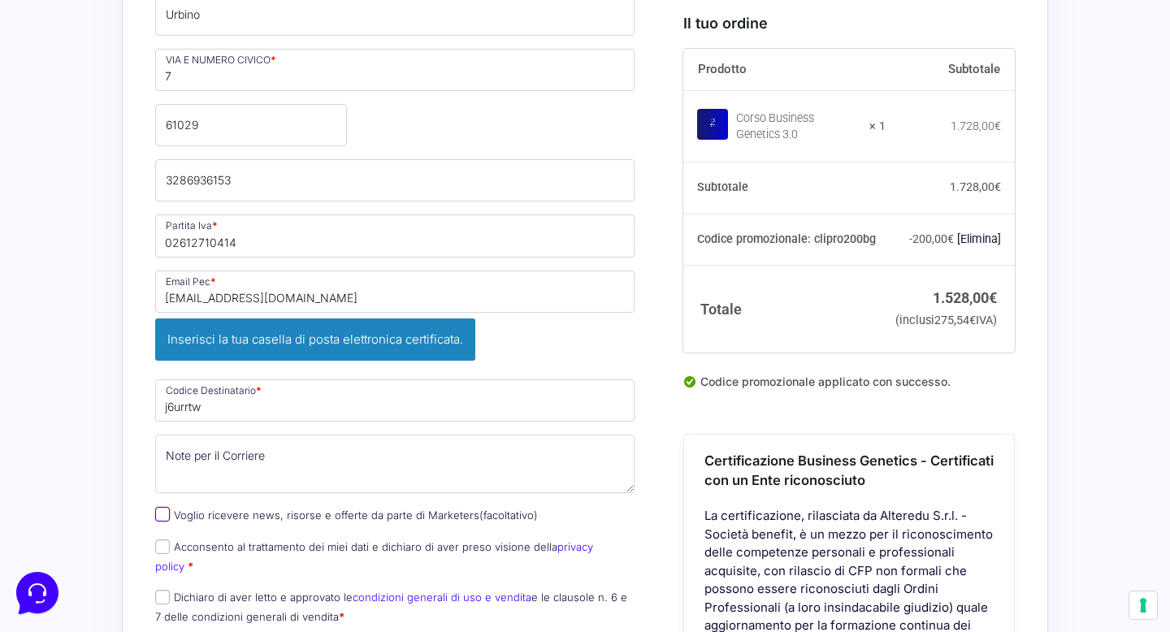
click at [162, 507] on input "Voglio ricevere news, risorse e offerte da parte di Marketers (facoltativo)" at bounding box center [162, 514] width 15 height 15
checkbox input "true"
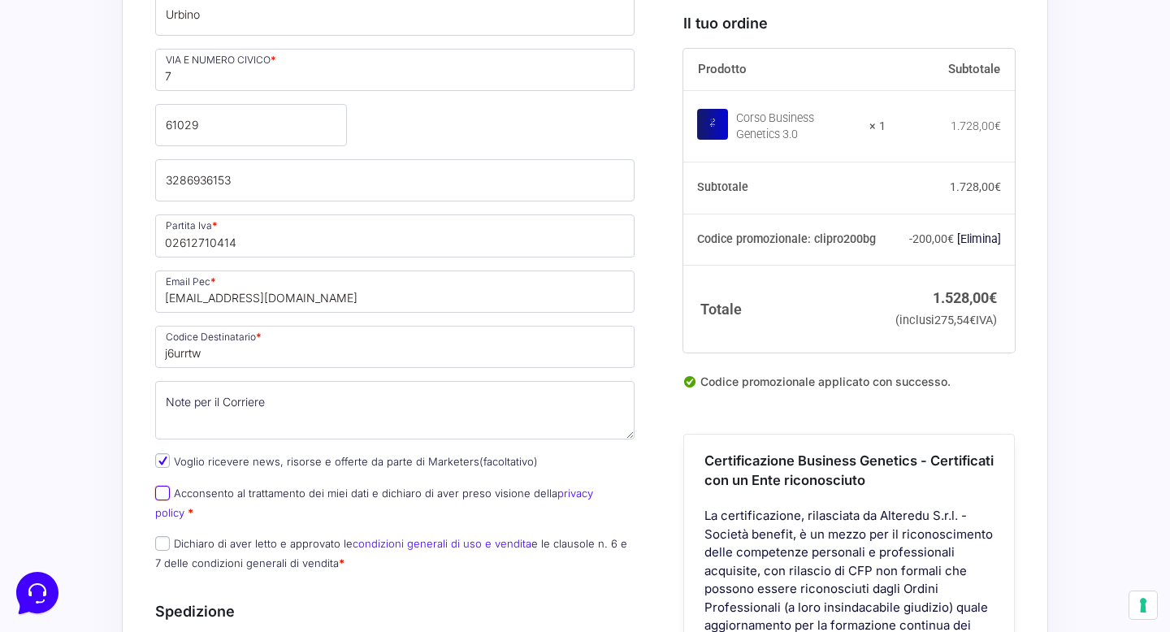
click at [159, 486] on input "Acconsento al trattamento dei miei dati e dichiaro di aver preso visione della …" at bounding box center [162, 493] width 15 height 15
checkbox input "true"
click at [157, 536] on input "Dichiaro di aver letto e approvato le condizioni generali di uso e vendita e le…" at bounding box center [162, 543] width 15 height 15
checkbox input "true"
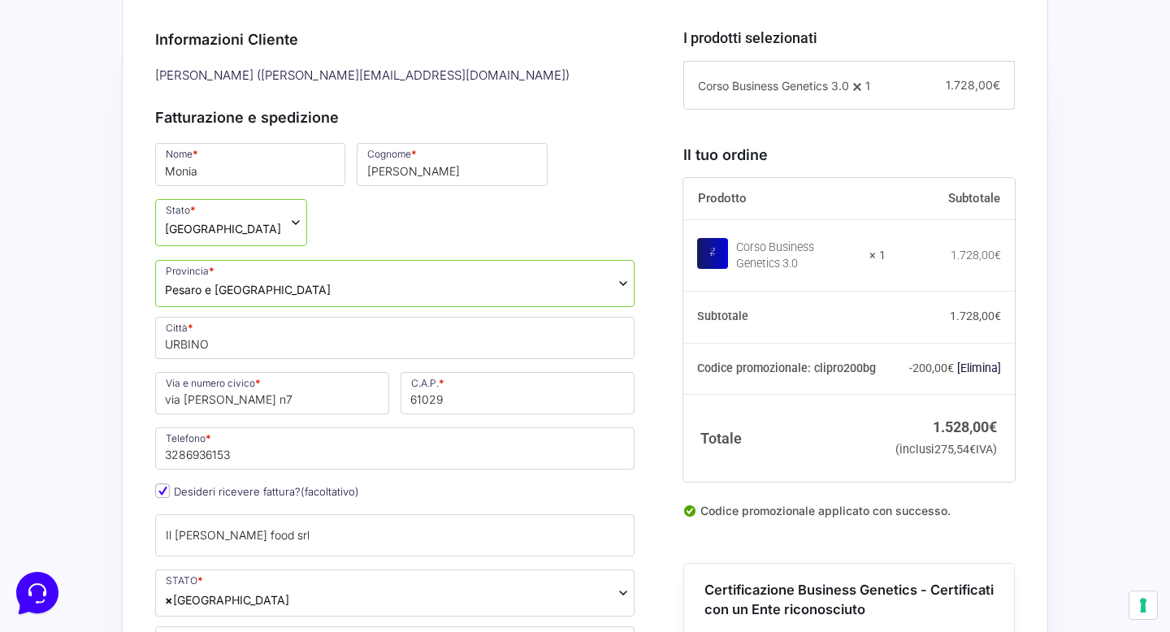
scroll to position [462, 0]
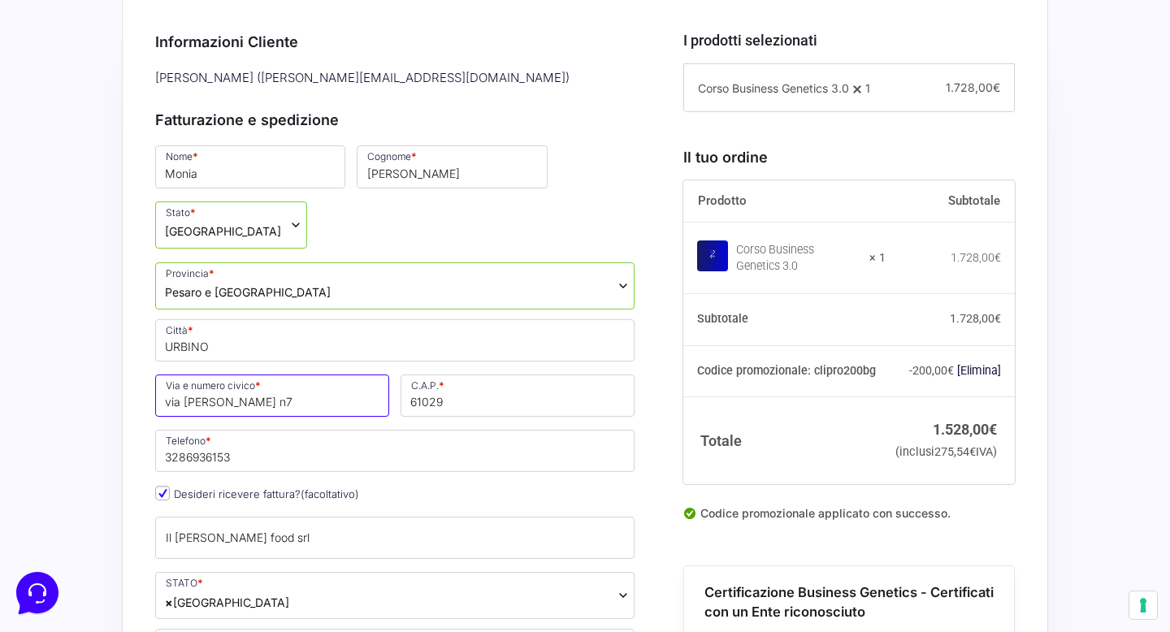
drag, startPoint x: 329, startPoint y: 344, endPoint x: 183, endPoint y: 347, distance: 146.2
click at [184, 374] on input "via pasquale mazzacchera n7" at bounding box center [272, 395] width 234 height 42
type input "via alessandro manzoni 3"
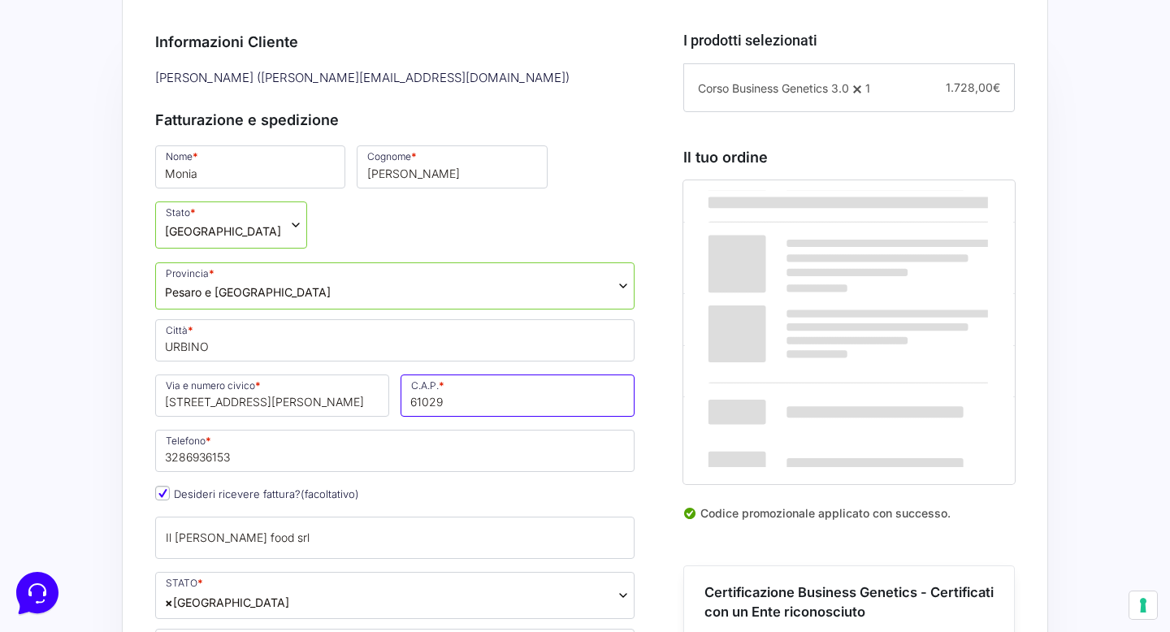
click at [448, 374] on input "61029" at bounding box center [517, 395] width 234 height 42
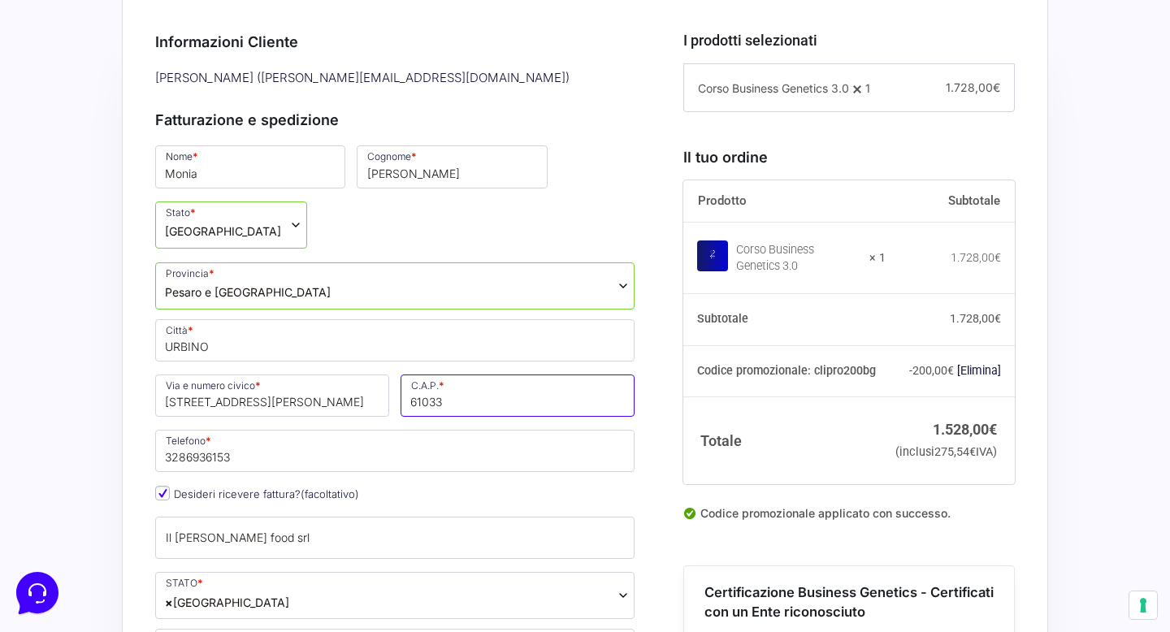
type input "61033"
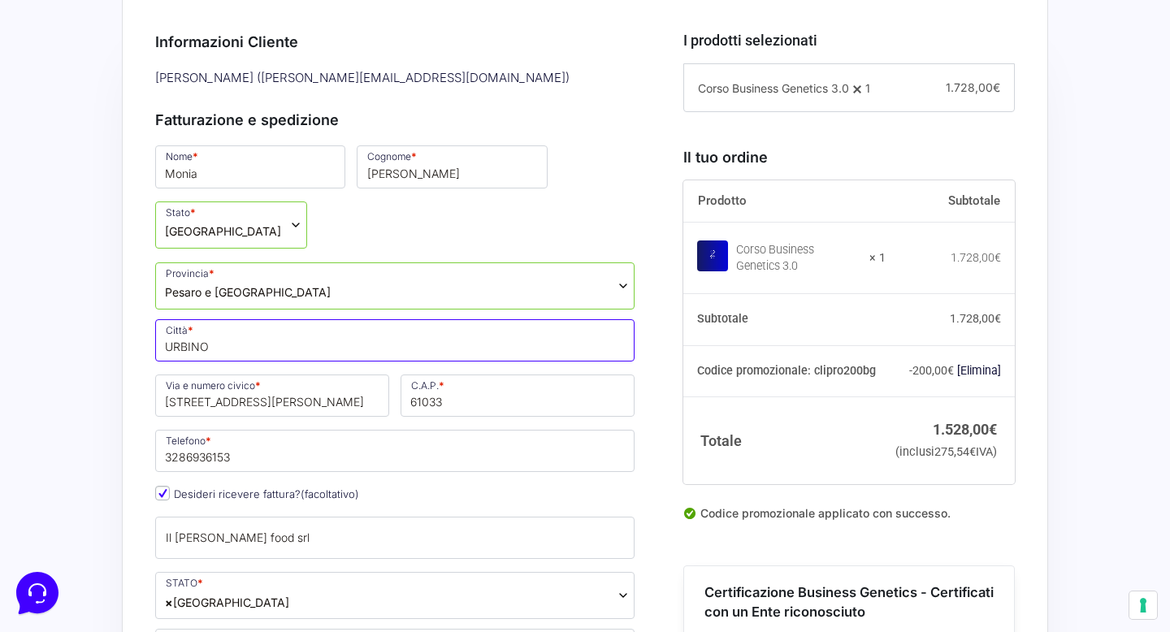
click at [288, 319] on input "URBINO" at bounding box center [394, 340] width 479 height 42
type input "FERMIGNANO"
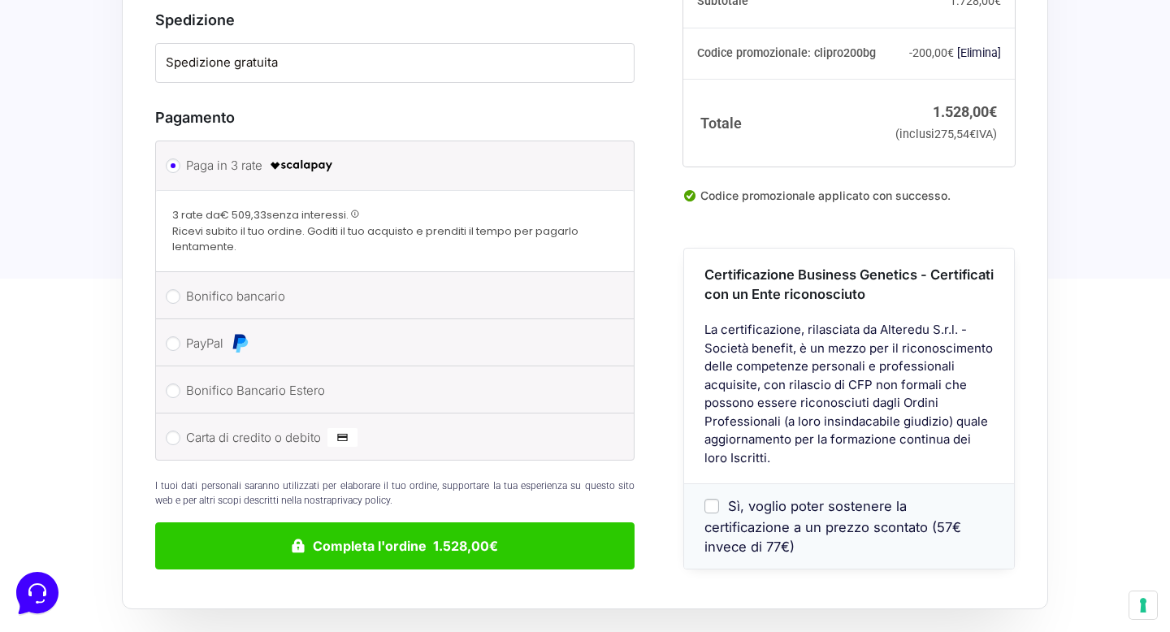
scroll to position [1745, 0]
